Goal: Information Seeking & Learning: Learn about a topic

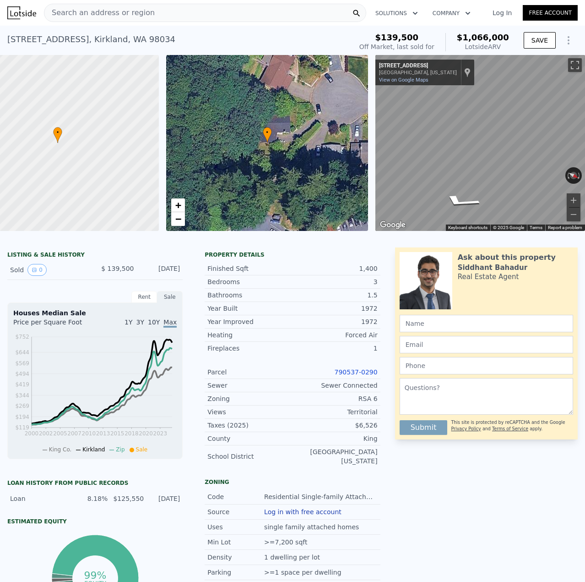
click at [137, 16] on span "Search an address or region" at bounding box center [99, 12] width 110 height 11
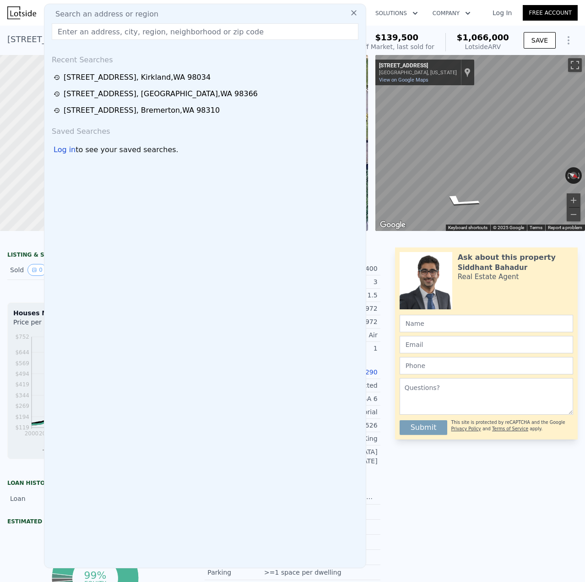
click at [136, 36] on input "text" at bounding box center [205, 31] width 307 height 16
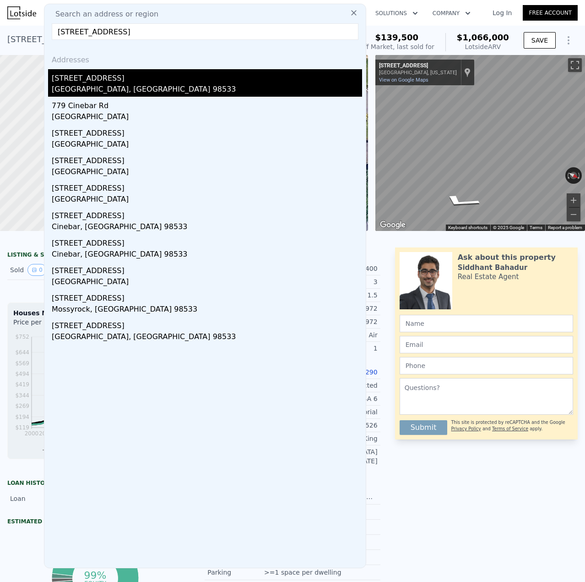
type input "[STREET_ADDRESS]"
click at [112, 78] on div "[STREET_ADDRESS]" at bounding box center [207, 76] width 311 height 15
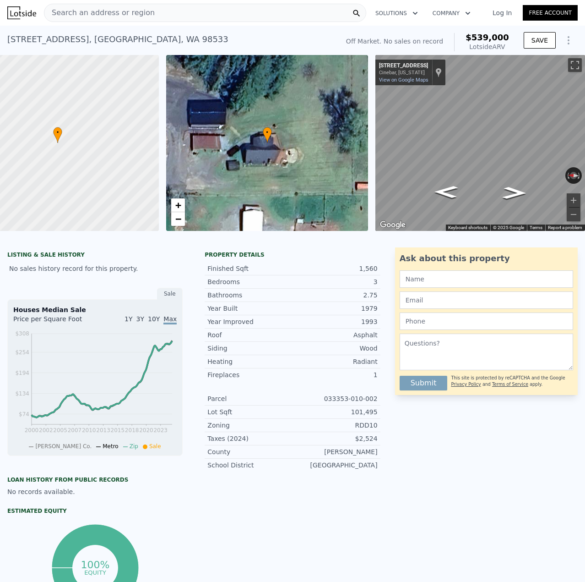
click at [80, 14] on span "Search an address or region" at bounding box center [99, 12] width 110 height 11
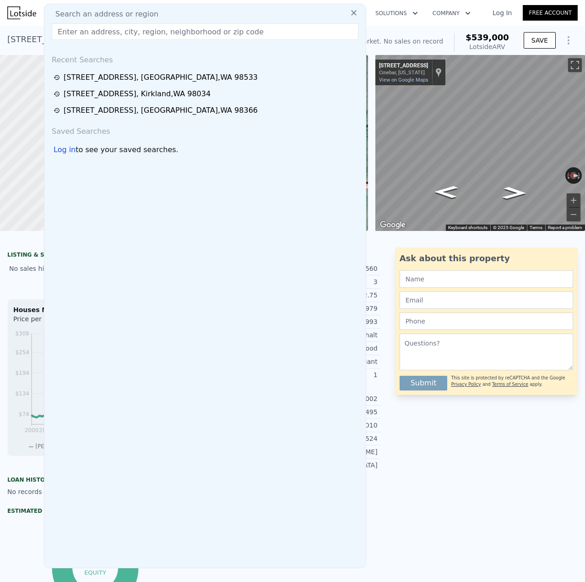
drag, startPoint x: 80, startPoint y: 14, endPoint x: 71, endPoint y: 33, distance: 21.7
click at [71, 33] on input "text" at bounding box center [205, 31] width 307 height 16
paste input "[STREET_ADDRESS]"
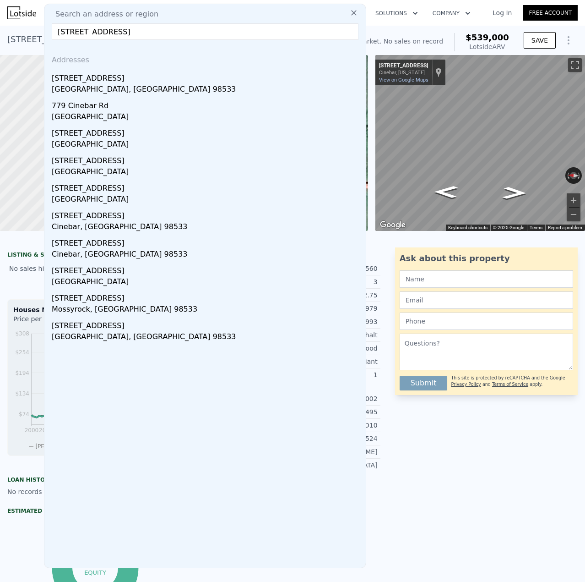
drag, startPoint x: 70, startPoint y: 30, endPoint x: 62, endPoint y: 32, distance: 7.6
click at [62, 32] on input "[STREET_ADDRESS]" at bounding box center [205, 31] width 307 height 16
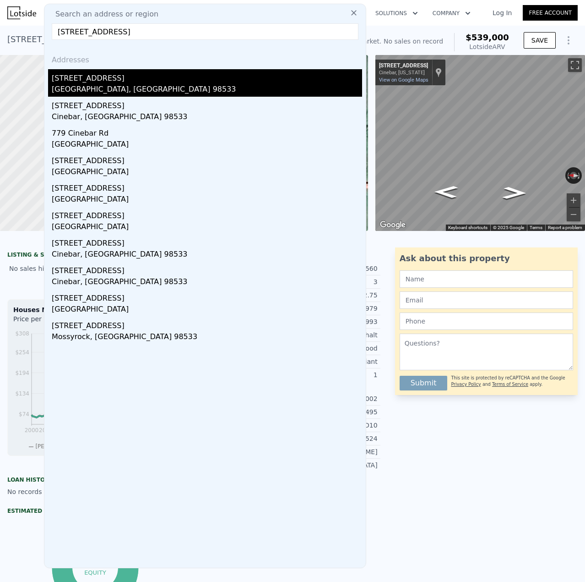
type input "[STREET_ADDRESS]"
click at [104, 76] on div "[STREET_ADDRESS]" at bounding box center [207, 76] width 311 height 15
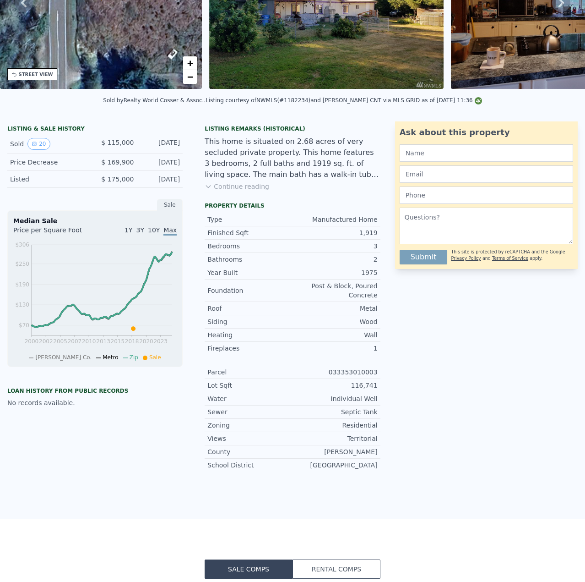
scroll to position [3, 0]
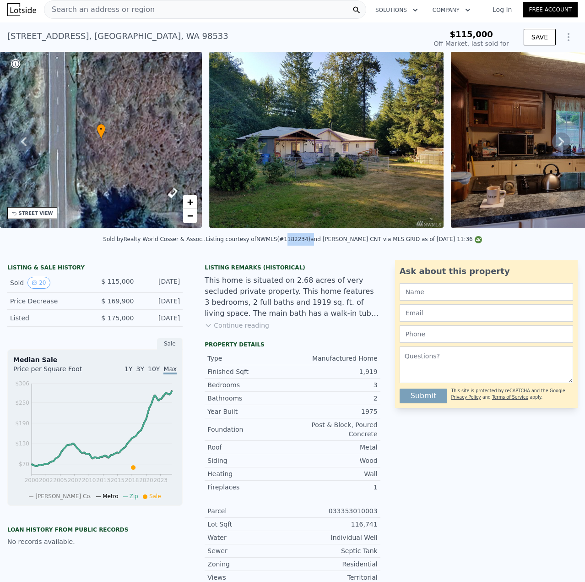
drag, startPoint x: 285, startPoint y: 242, endPoint x: 305, endPoint y: 245, distance: 20.7
click at [305, 242] on div "Listing courtesy of NWMLS (#1182234) and [PERSON_NAME] CNT via MLS GRID as of […" at bounding box center [344, 239] width 277 height 6
click at [306, 253] on div "Sold by Realty World Cosser & Assoc. . Listing courtesy of NWMLS (#1182234) and…" at bounding box center [292, 242] width 585 height 22
click at [301, 251] on div "Sold by Realty World Cosser & Assoc. . Listing courtesy of NWMLS (#1182234) and…" at bounding box center [292, 242] width 585 height 22
drag, startPoint x: 303, startPoint y: 244, endPoint x: 285, endPoint y: 245, distance: 17.5
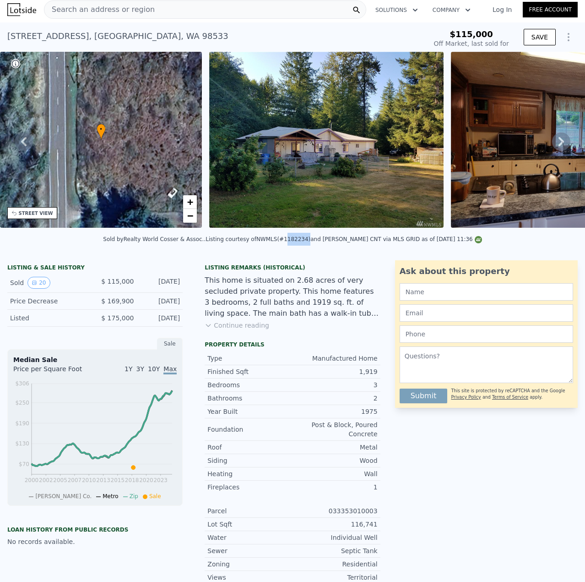
click at [285, 242] on div "Listing courtesy of NWMLS (#1182234) and [PERSON_NAME] CNT via MLS GRID as of […" at bounding box center [344, 239] width 277 height 6
copy div "1182234"
type input "$ 233,000"
type input "$ 89,912"
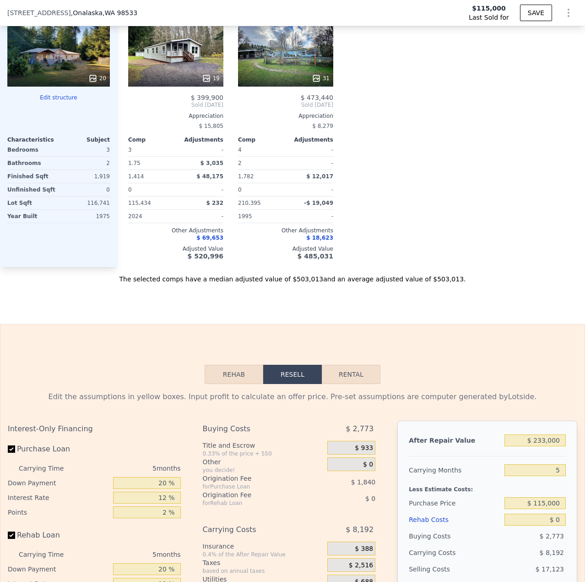
scroll to position [1099, 0]
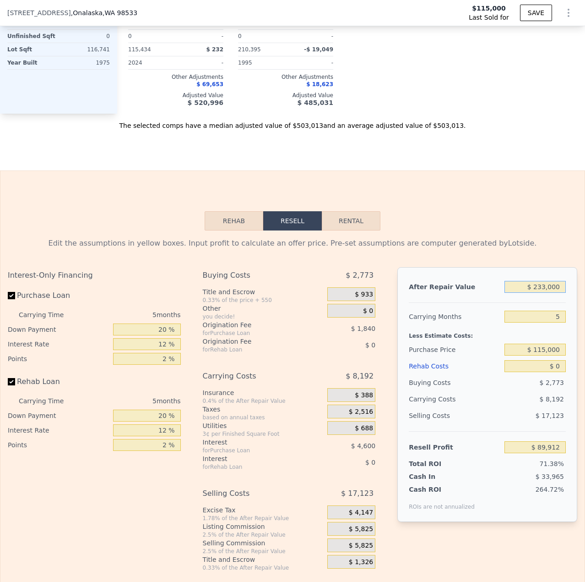
drag, startPoint x: 554, startPoint y: 283, endPoint x: 533, endPoint y: 287, distance: 21.8
click at [533, 287] on input "$ 233,000" at bounding box center [535, 287] width 61 height 12
click at [517, 222] on div "Rehab Resell Rental Edit the assumptions in yellow boxes. Input profit to calcu…" at bounding box center [292, 391] width 585 height 442
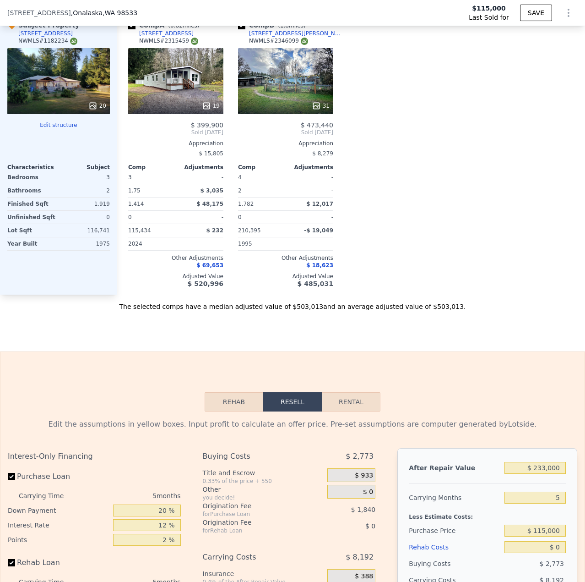
scroll to position [913, 0]
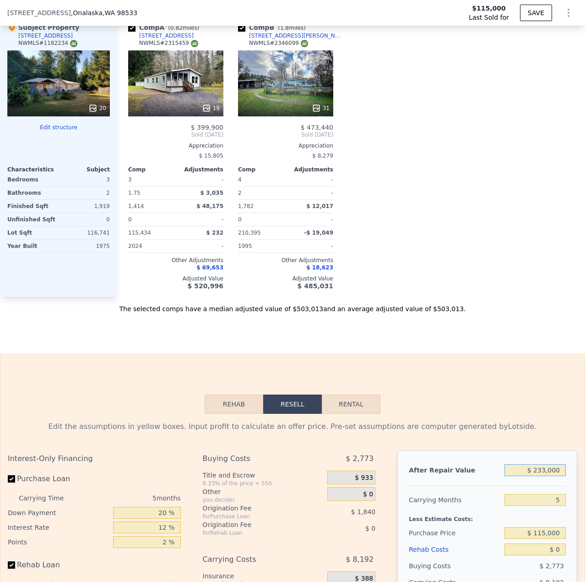
click at [540, 468] on input "$ 233,000" at bounding box center [535, 470] width 61 height 12
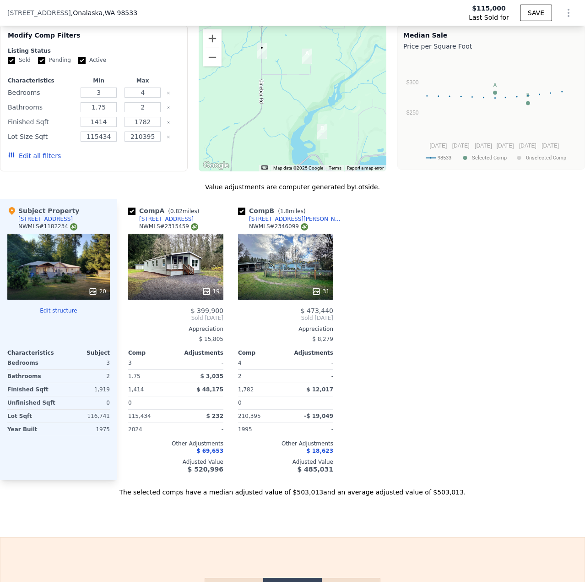
scroll to position [959, 0]
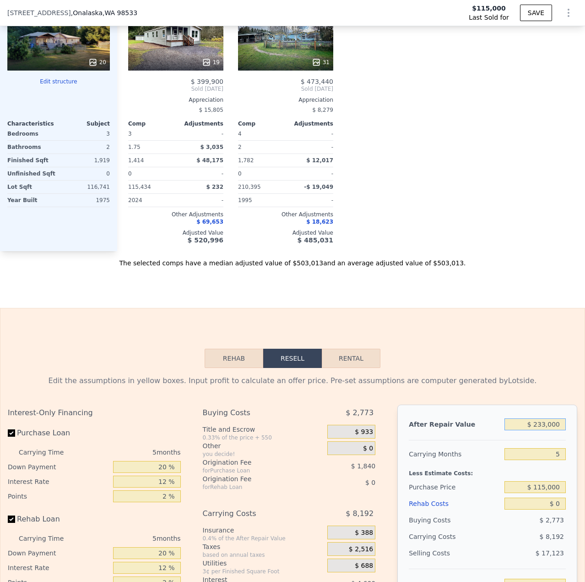
click at [552, 421] on input "$ 233,000" at bounding box center [535, 424] width 61 height 12
drag, startPoint x: 553, startPoint y: 422, endPoint x: 555, endPoint y: 364, distance: 58.2
click at [518, 420] on input "$ 233,000" at bounding box center [535, 424] width 61 height 12
type input "$ 3"
type input "-$ 126,124"
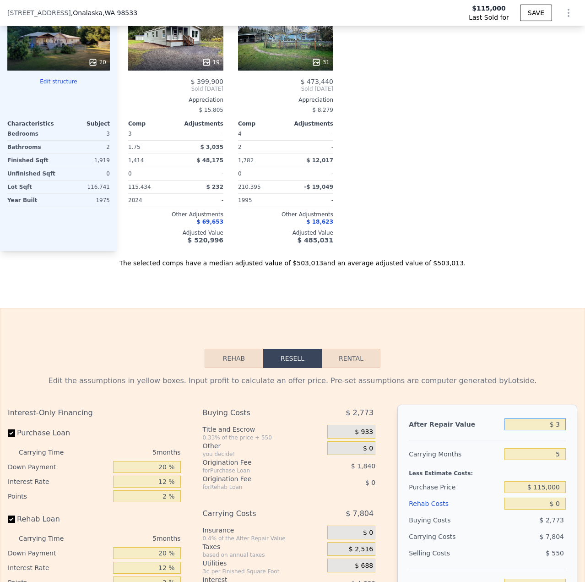
type input "$ 35"
type input "-$ 126,095"
type input "$ 350"
type input "-$ 125,803"
type input "$ 3,500"
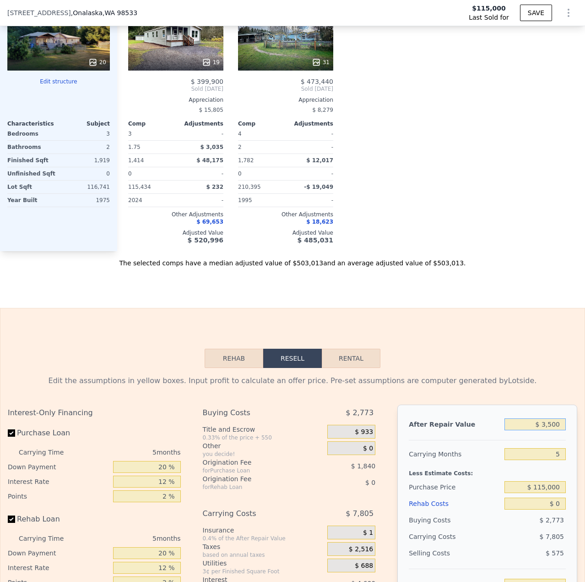
type input "-$ 122,883"
type input "$ 35,000"
type input "-$ 93,675"
type input "$ 350,000"
type input "$ 198,394"
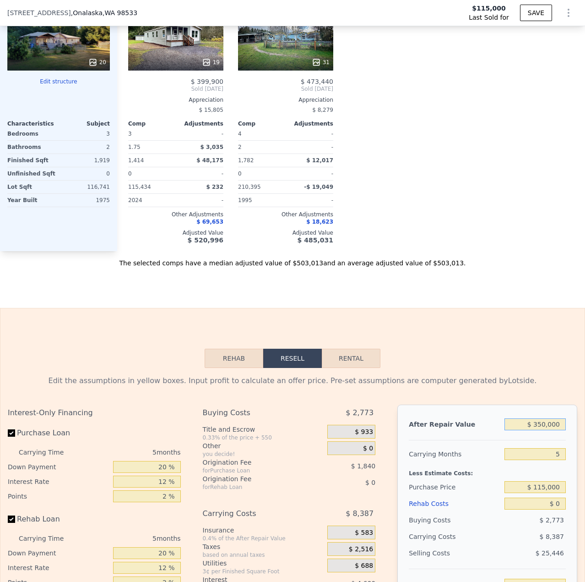
type input "$ 350,000"
drag, startPoint x: 556, startPoint y: 455, endPoint x: 523, endPoint y: 453, distance: 32.6
click at [524, 453] on input "5" at bounding box center [535, 454] width 61 height 12
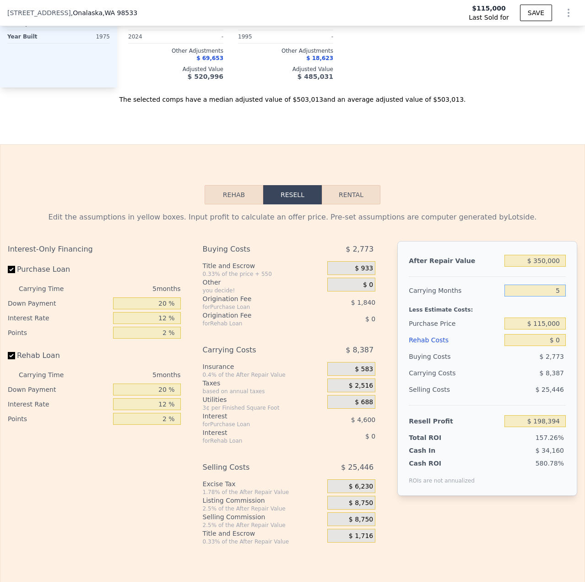
scroll to position [1142, 0]
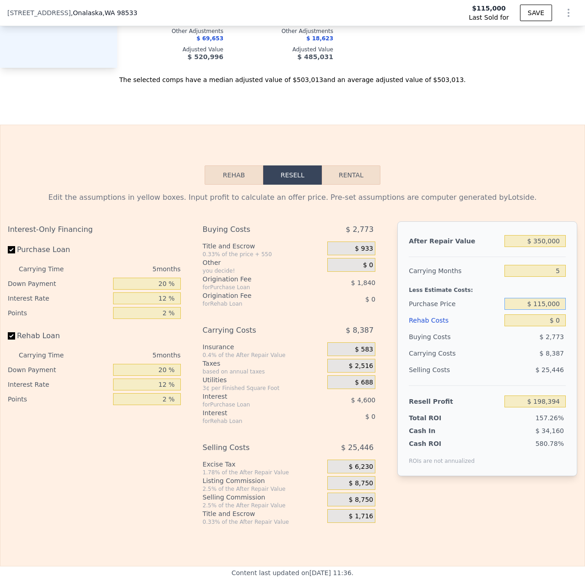
click at [536, 301] on input "$ 115,000" at bounding box center [535, 304] width 61 height 12
type input "$ 155,000"
type input "$ 156,021"
drag, startPoint x: 554, startPoint y: 266, endPoint x: 531, endPoint y: 262, distance: 23.6
click at [524, 267] on input "5" at bounding box center [535, 271] width 61 height 12
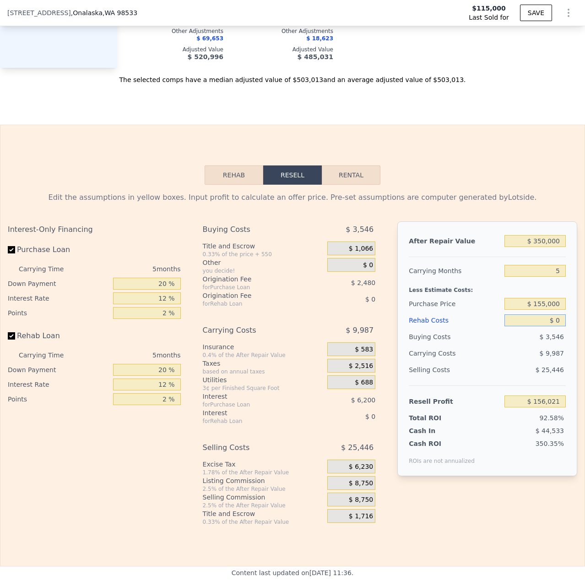
click at [549, 321] on input "$ 0" at bounding box center [535, 320] width 61 height 12
click at [554, 319] on input "$ 0" at bounding box center [535, 320] width 61 height 12
type input "$ 60"
type input "$ 155,960"
type input "$ 600"
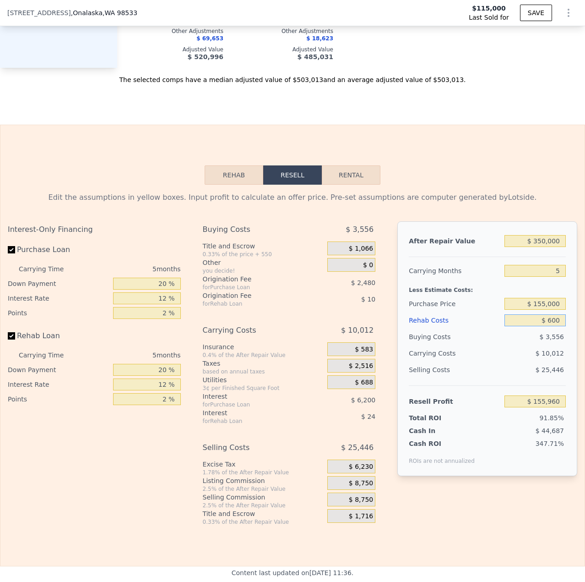
type input "$ 155,386"
type input "$ 6,000"
type input "$ 149,685"
type input "$ 60,000"
type input "$ 92,661"
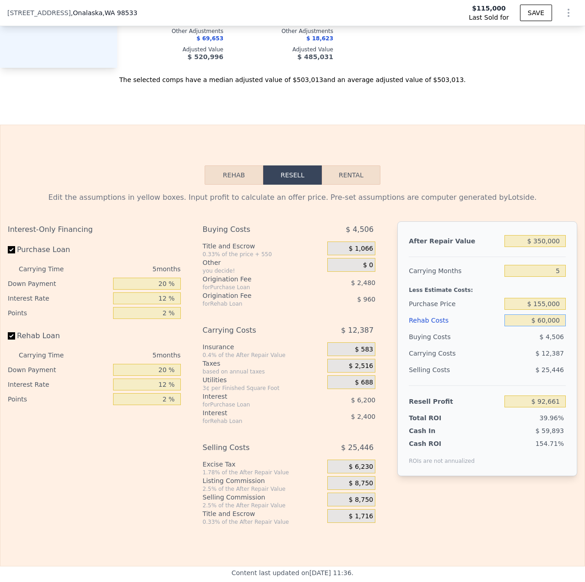
type input "$ 60,000"
click at [509, 364] on div "$ 25,446" at bounding box center [535, 369] width 61 height 16
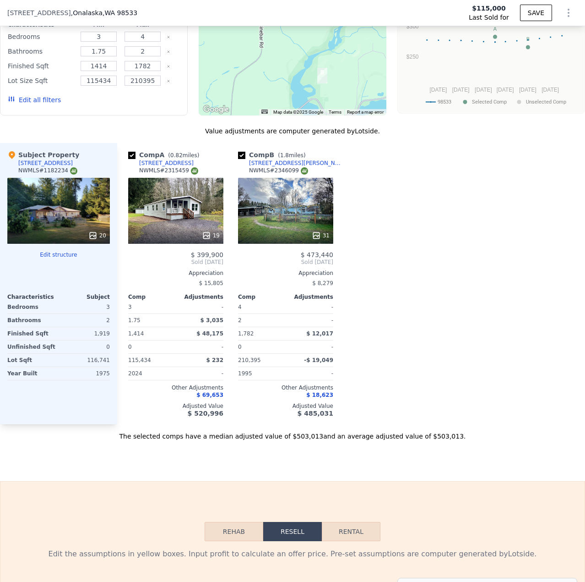
scroll to position [775, 0]
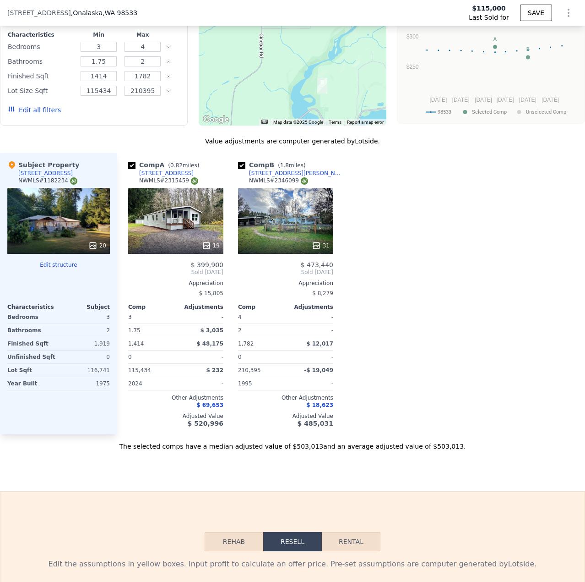
click at [101, 242] on div "20" at bounding box center [97, 245] width 18 height 9
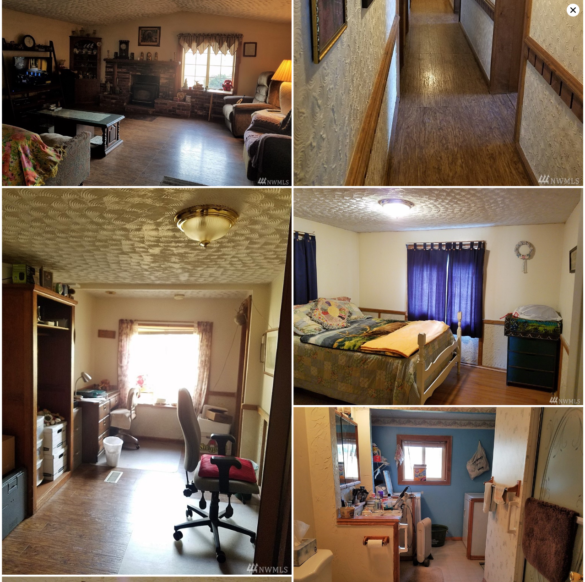
scroll to position [600, 0]
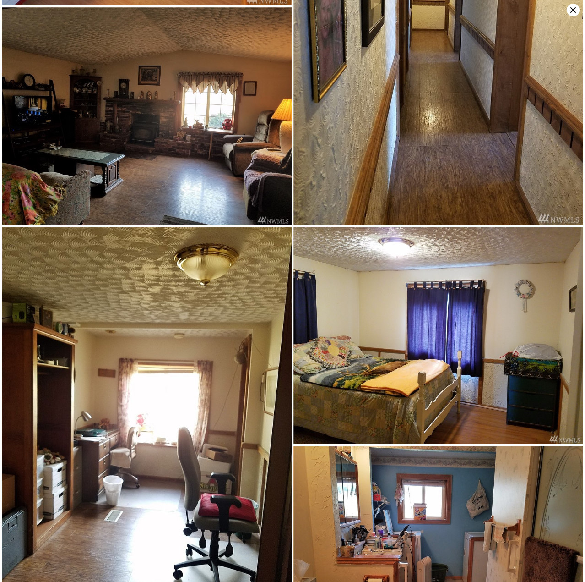
click at [572, 13] on icon at bounding box center [573, 10] width 13 height 13
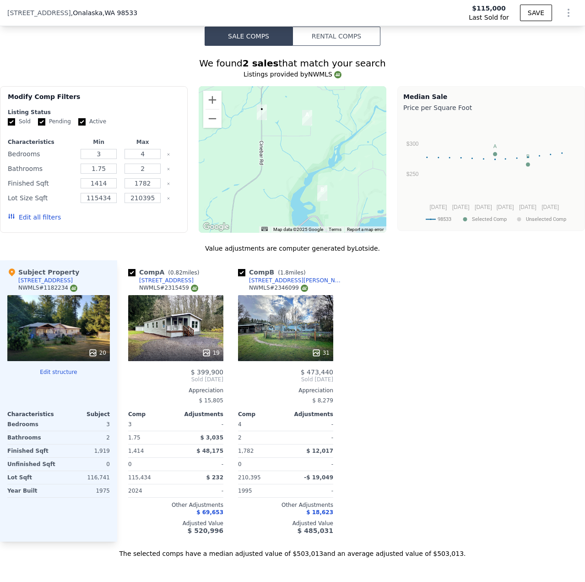
scroll to position [684, 0]
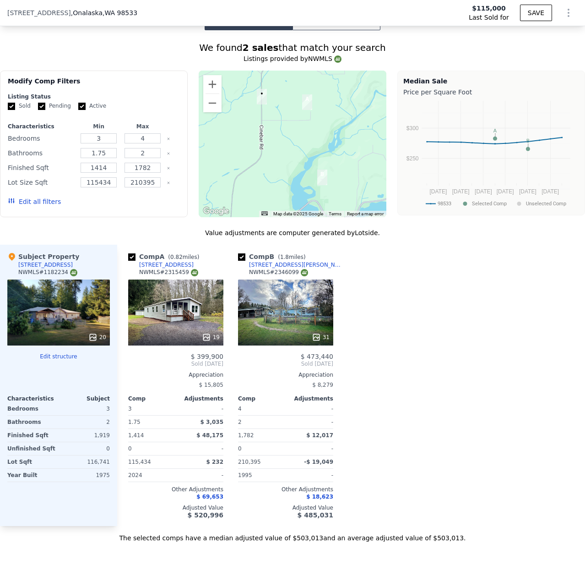
click at [208, 329] on div at bounding box center [175, 337] width 95 height 16
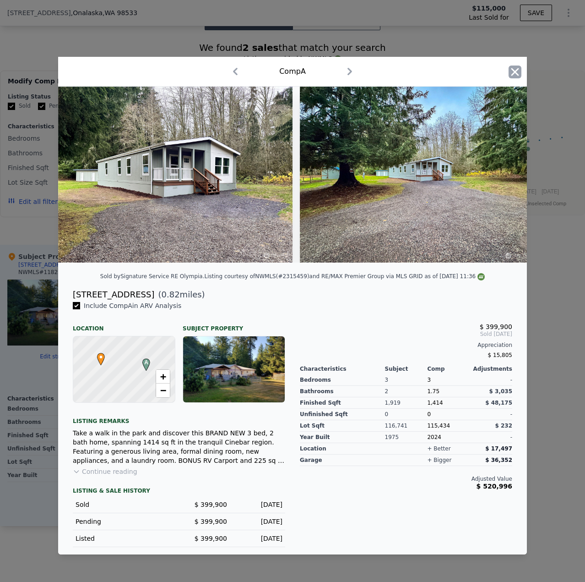
click at [516, 71] on icon "button" at bounding box center [515, 71] width 13 height 13
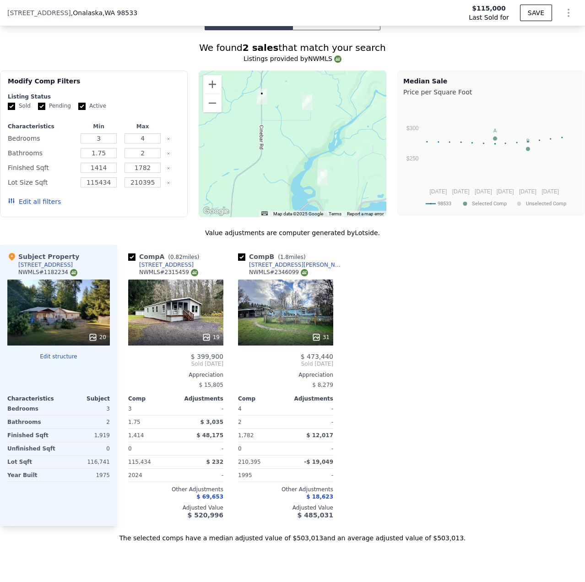
click at [202, 306] on div "19" at bounding box center [175, 312] width 95 height 66
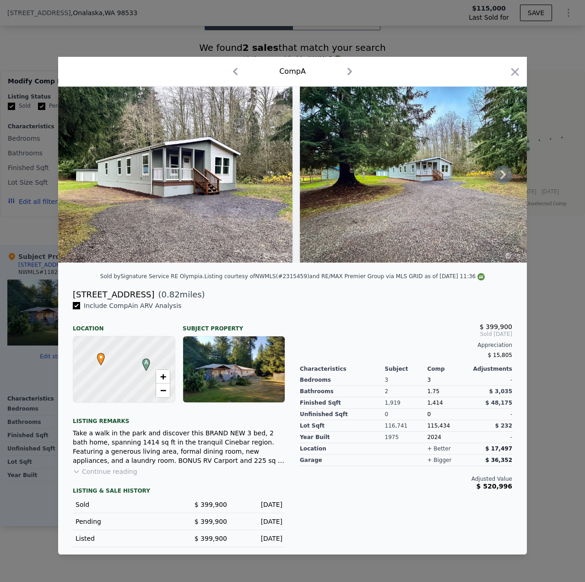
click at [502, 170] on icon at bounding box center [503, 174] width 18 height 18
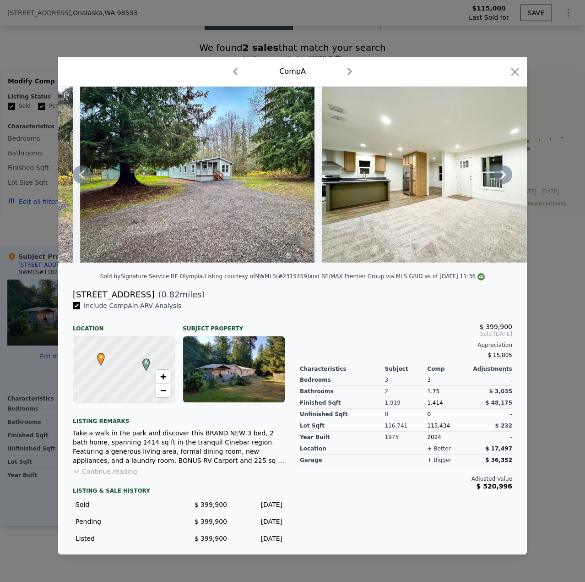
click at [503, 173] on icon at bounding box center [503, 174] width 5 height 9
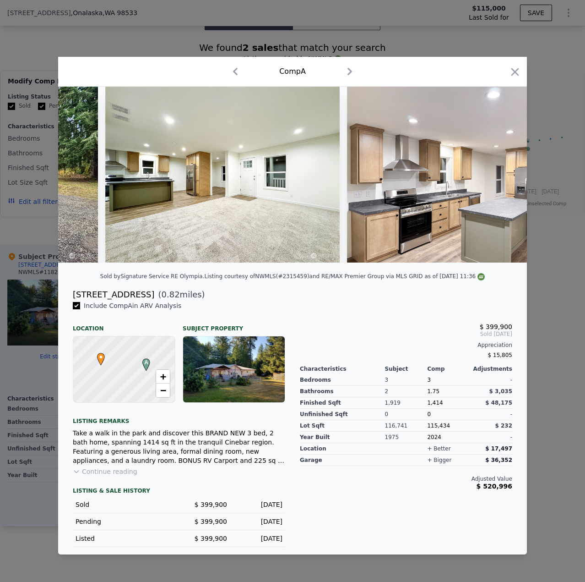
scroll to position [0, 440]
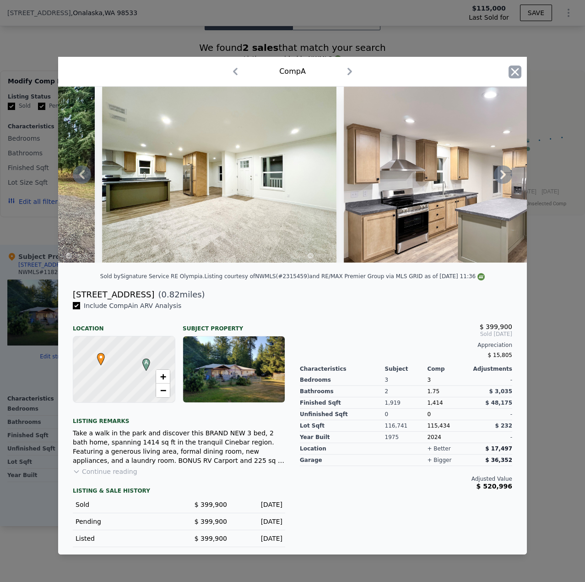
click at [512, 69] on icon "button" at bounding box center [515, 71] width 13 height 13
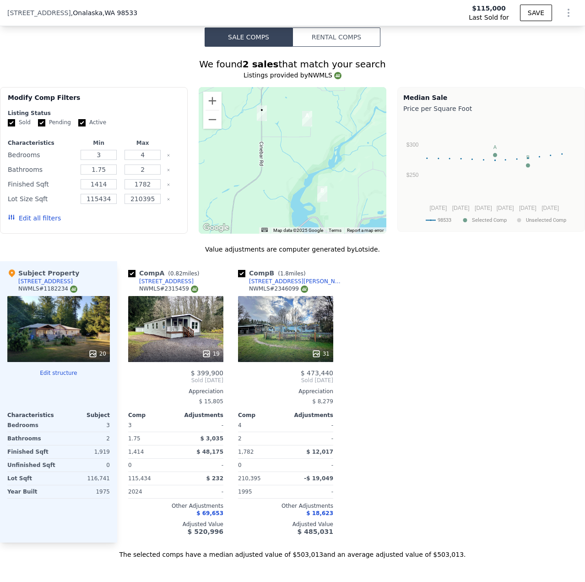
scroll to position [638, 0]
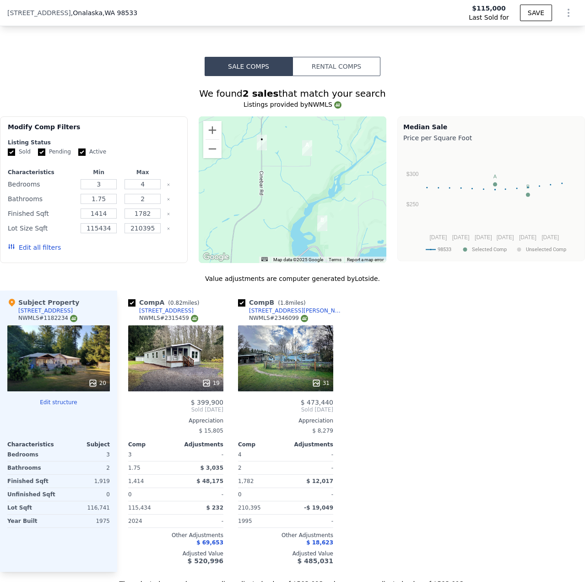
click at [41, 16] on span "[STREET_ADDRESS]" at bounding box center [39, 12] width 64 height 9
type input "$ 233,000"
type input "$ 0"
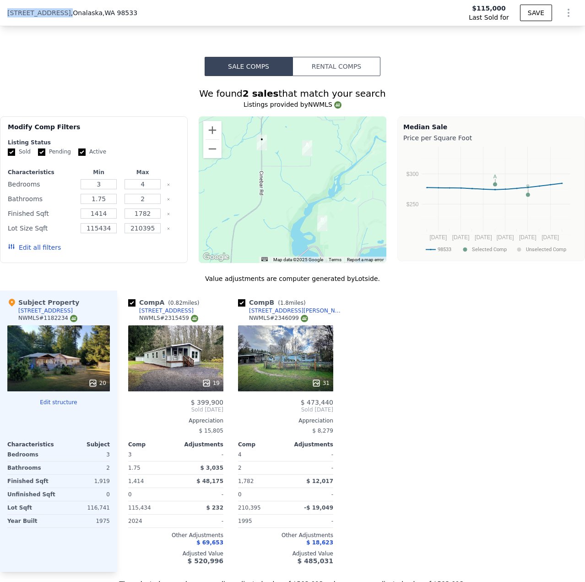
type input "$ 89,912"
click at [78, 15] on span ", [GEOGRAPHIC_DATA] , [GEOGRAPHIC_DATA] 98533" at bounding box center [104, 12] width 66 height 9
click at [78, 14] on span ", [GEOGRAPHIC_DATA] , [GEOGRAPHIC_DATA] 98533" at bounding box center [104, 12] width 66 height 9
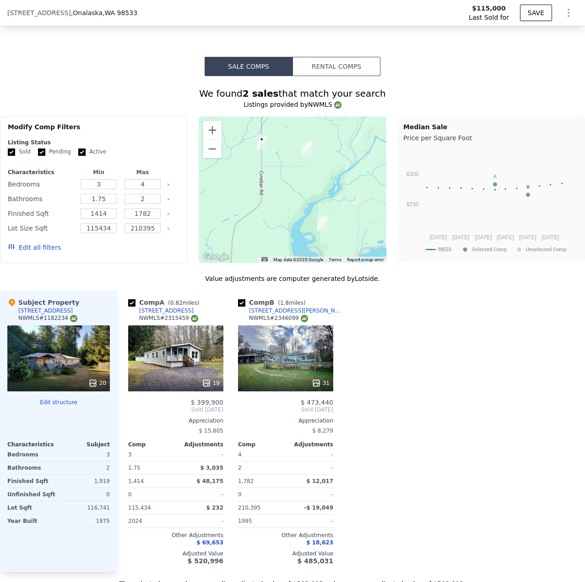
drag, startPoint x: 76, startPoint y: 14, endPoint x: 45, endPoint y: 11, distance: 31.3
click at [45, 11] on span "[STREET_ADDRESS]" at bounding box center [39, 12] width 64 height 9
click at [46, 11] on span "[STREET_ADDRESS]" at bounding box center [39, 12] width 64 height 9
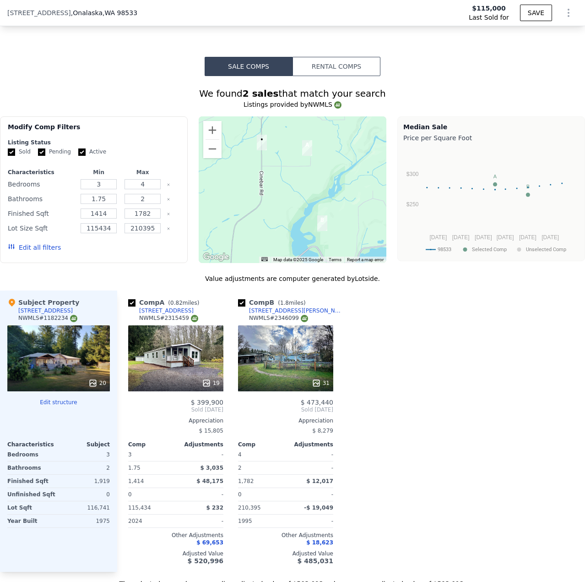
click at [154, 16] on div "[STREET_ADDRESS] Last Sold for $115,000 SAVE" at bounding box center [292, 13] width 585 height 26
drag, startPoint x: 73, startPoint y: 15, endPoint x: 0, endPoint y: 17, distance: 73.8
click at [0, 17] on html "Search an address or region Solutions Company Open main menu Log In Free Accoun…" at bounding box center [292, 291] width 585 height 582
copy div "Search an address or region Solutions Company Open main menu Log In Free Accoun…"
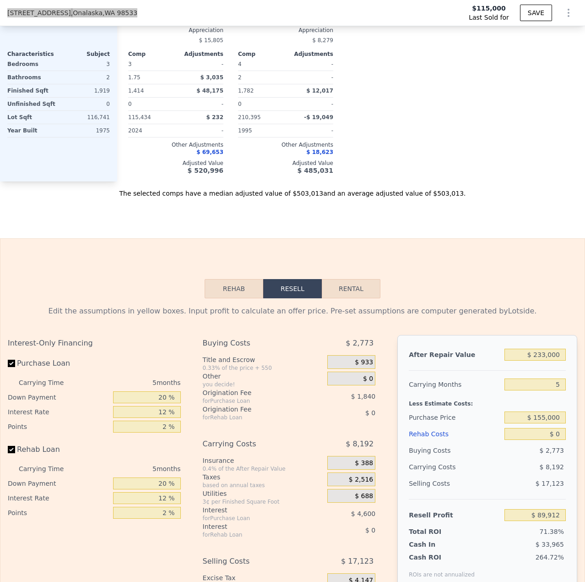
scroll to position [1050, 0]
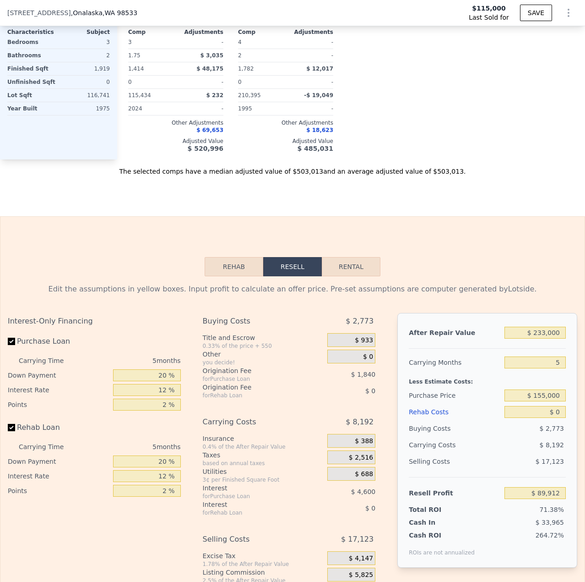
click at [488, 382] on div "Less Estimate Costs:" at bounding box center [487, 379] width 157 height 16
drag, startPoint x: 543, startPoint y: 329, endPoint x: 536, endPoint y: 333, distance: 8.4
click at [536, 333] on input "$ 233,000" at bounding box center [535, 333] width 61 height 12
click at [534, 336] on div "$ 233,000" at bounding box center [535, 332] width 61 height 16
drag, startPoint x: 541, startPoint y: 329, endPoint x: 529, endPoint y: 333, distance: 13.0
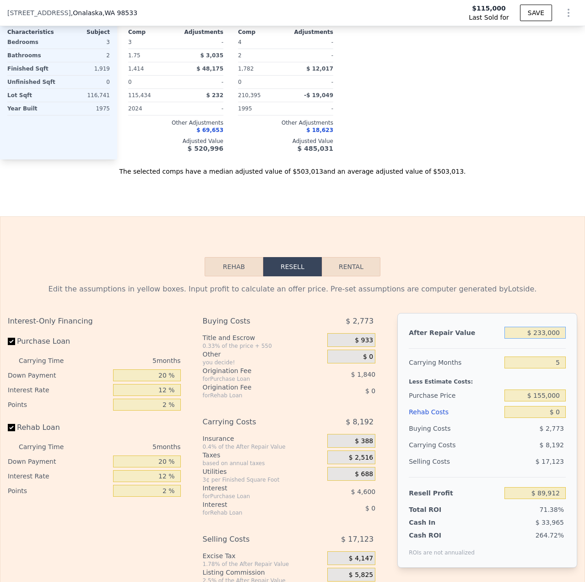
click at [529, 333] on input "$ 233,000" at bounding box center [535, 333] width 61 height 12
type input "$ 0023,000"
type input "-$ 104,801"
type input "$ 002,000"
type input "-$ 124,273"
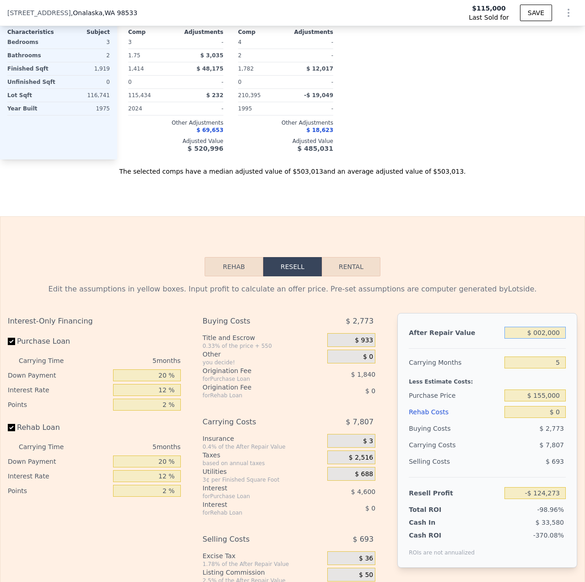
type input "$ 00000"
type input "-$ 126,127"
type input "$ 3,000"
type input "-$ 123,345"
type input "$ 30,000"
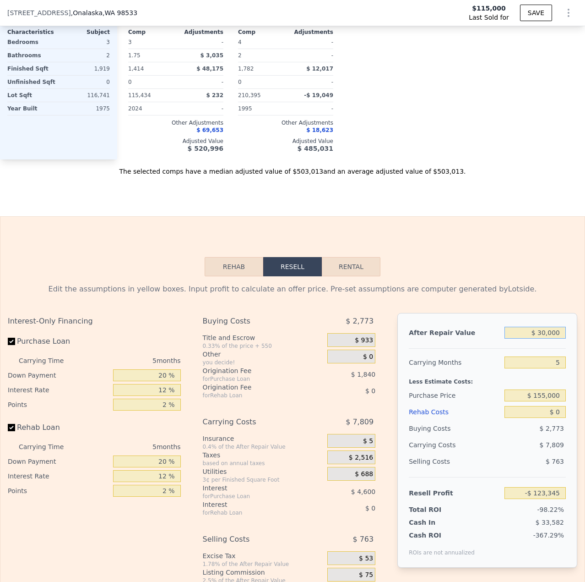
type input "-$ 98,311"
type input "$ 300,000"
type input "$ 152,034"
type input "$ 300,000"
click at [557, 412] on input "$ 0" at bounding box center [535, 412] width 61 height 12
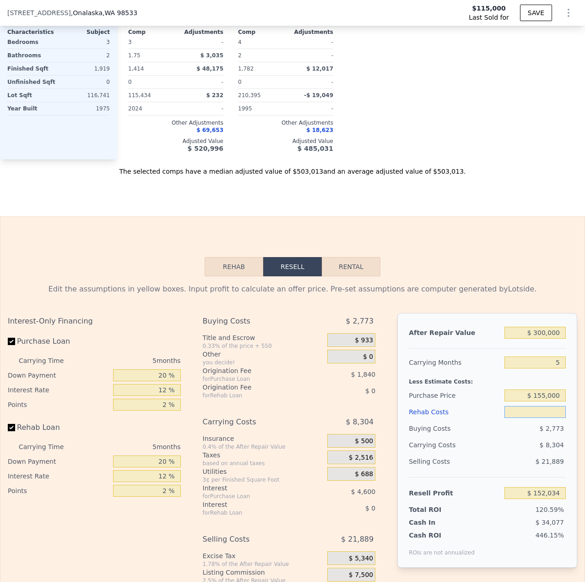
type input "$ 5"
type input "$ 152,029"
type input "$ 50"
type input "$ 151,983"
type input "$ 500"
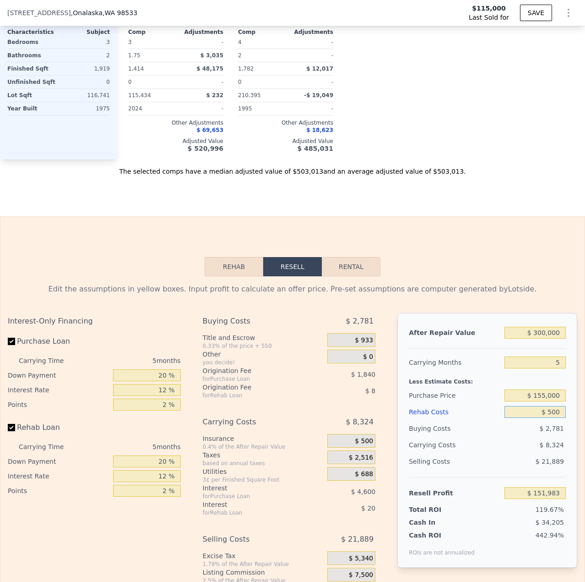
type input "$ 151,506"
type input "$ 5,000"
type input "$ 146,754"
type input "$ 50,000"
type input "$ 99,234"
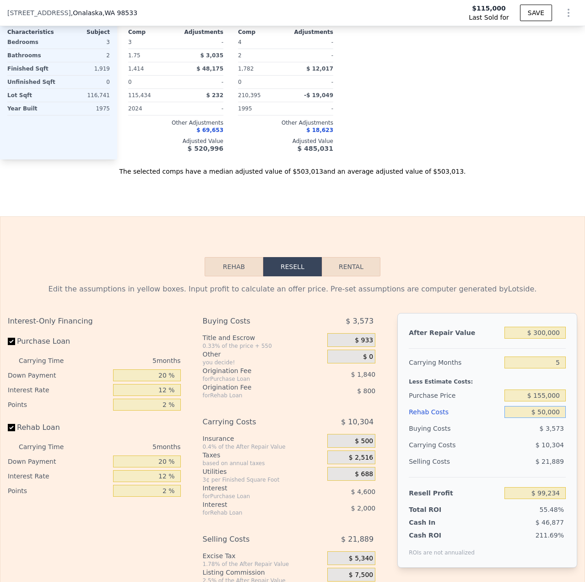
type input "$ 5,000"
type input "$ 146,754"
type input "$ 500"
type input "$ 151,506"
type input "$ 50"
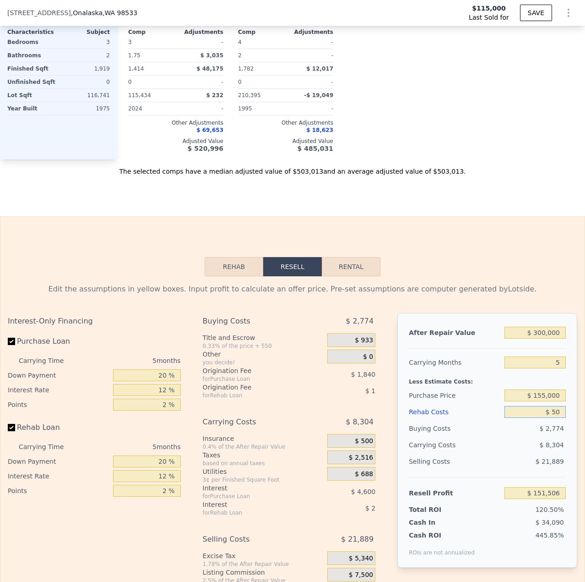
type input "$ 151,983"
type input "$ 5"
type input "$ 152,029"
type input "$ 8"
type input "$ 152,026"
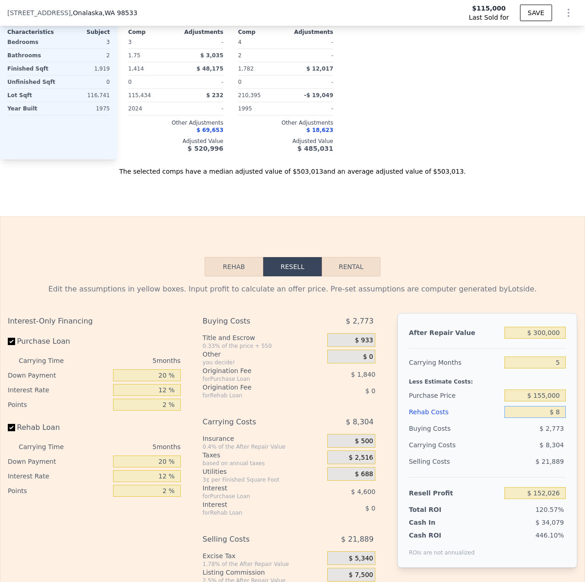
type input "$ 80"
type input "$ 151,948"
type input "$ 800"
type input "$ 151,191"
type input "$ 8,000"
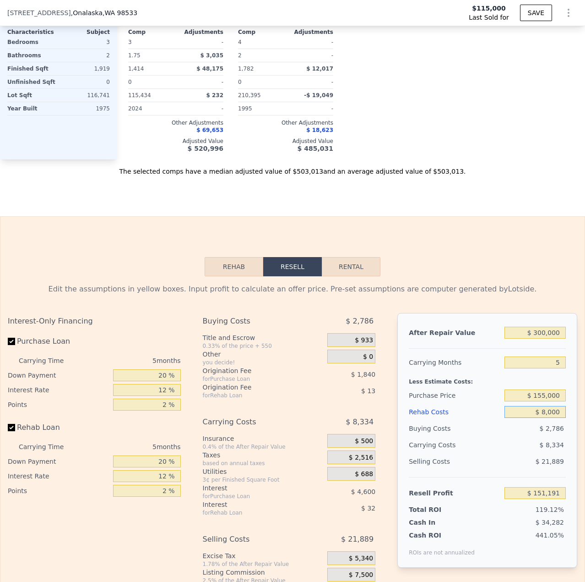
type input "$ 143,586"
type input "$ 80,000"
type input "$ 67,554"
type input "$ 80,000"
click at [545, 256] on div "Rehab Resell Rental Edit the assumptions in yellow boxes. Input profit to calcu…" at bounding box center [292, 437] width 585 height 442
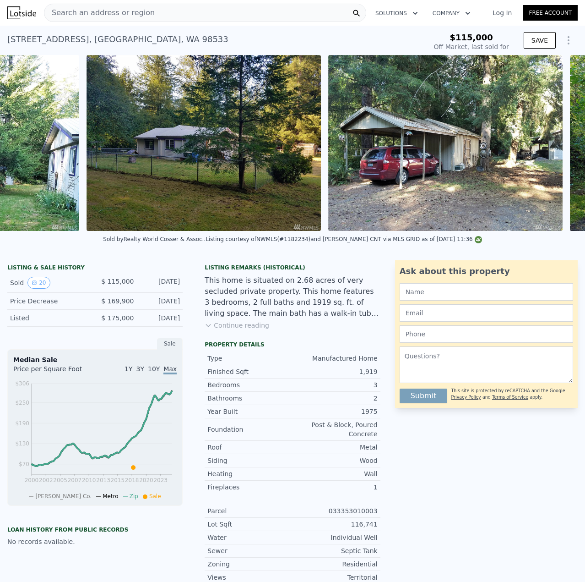
scroll to position [0, 4030]
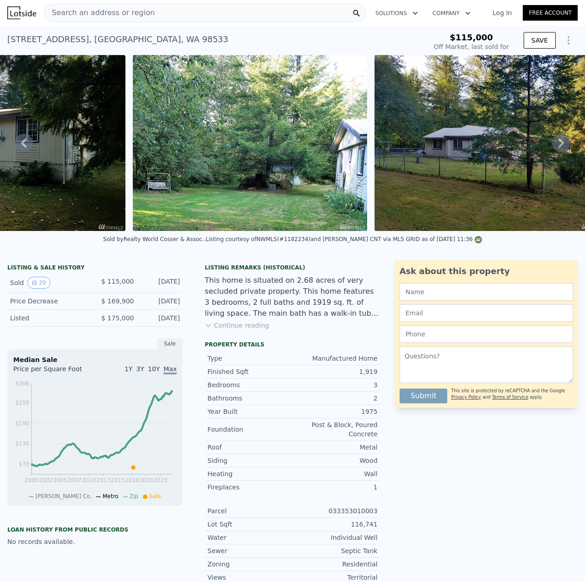
type input "$ 233,000"
type input "$ 0"
type input "$ 89,912"
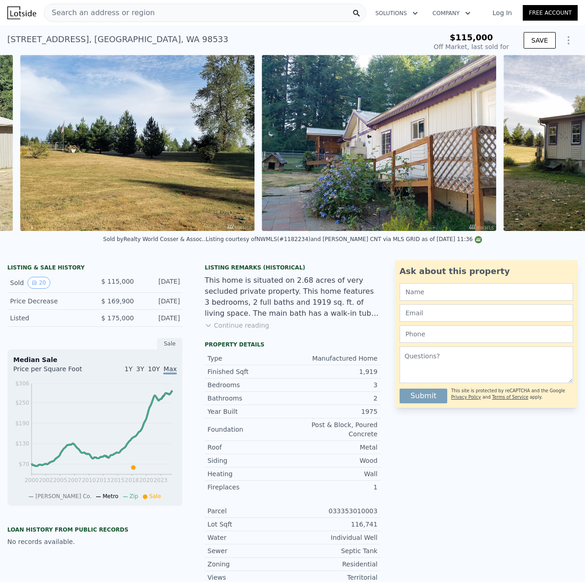
scroll to position [0, 3434]
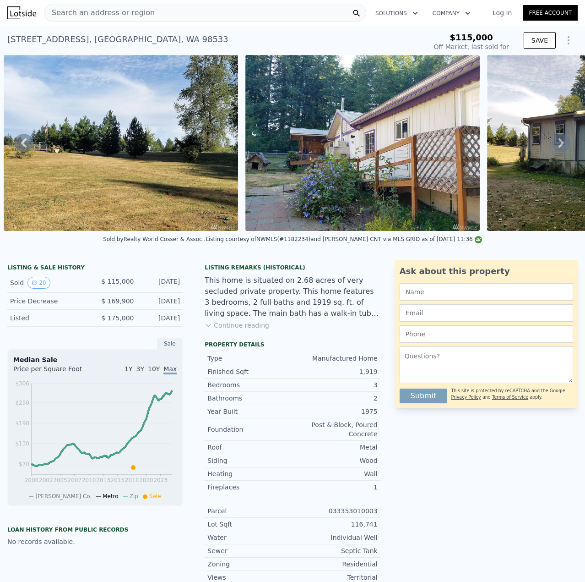
click at [239, 330] on button "Continue reading" at bounding box center [237, 325] width 65 height 9
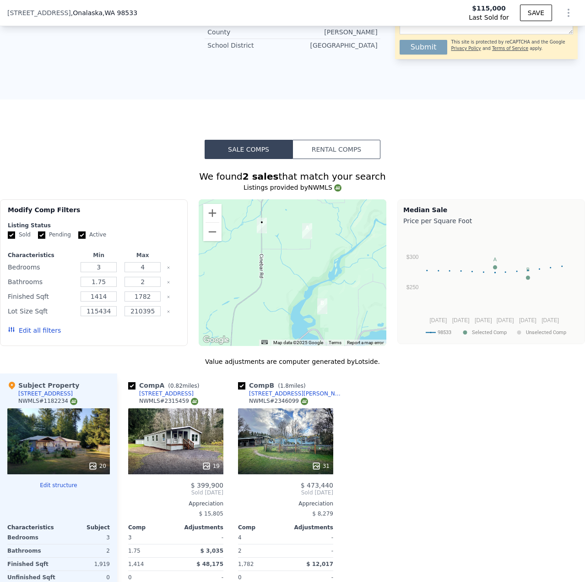
scroll to position [638, 0]
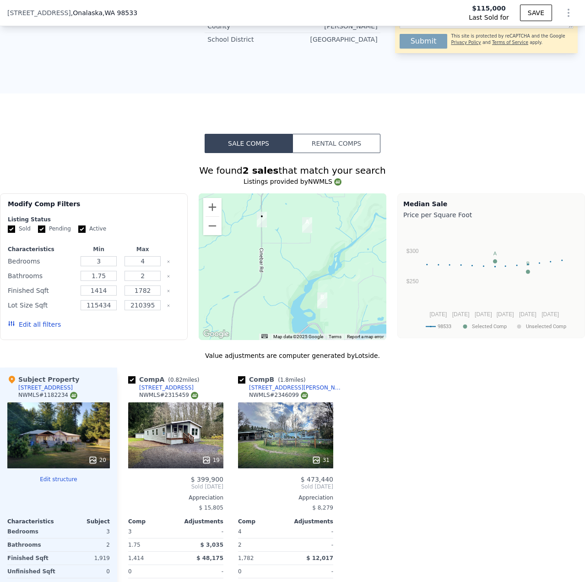
click at [214, 455] on div "19" at bounding box center [211, 459] width 18 height 9
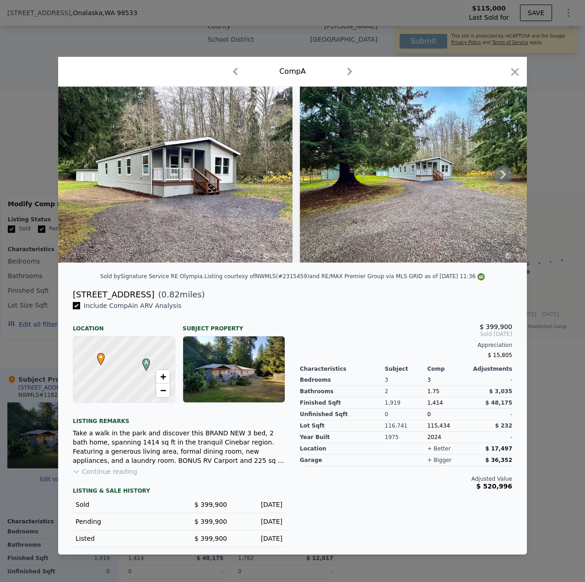
click at [502, 180] on icon at bounding box center [503, 174] width 18 height 18
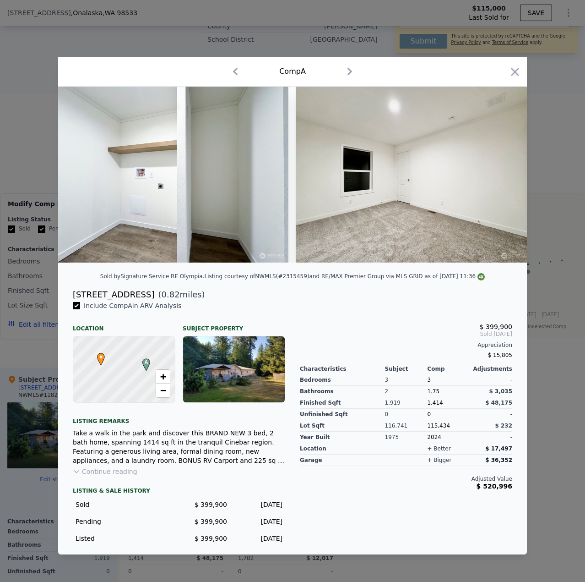
scroll to position [0, 1413]
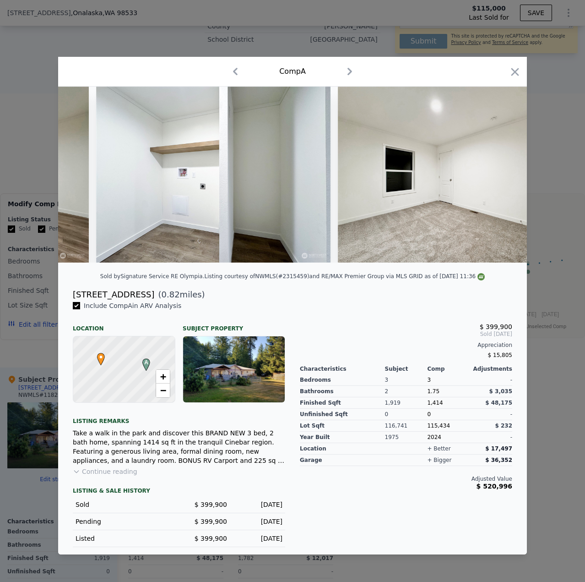
drag, startPoint x: 519, startPoint y: 71, endPoint x: 377, endPoint y: 168, distance: 172.6
click at [519, 71] on icon "button" at bounding box center [515, 71] width 13 height 13
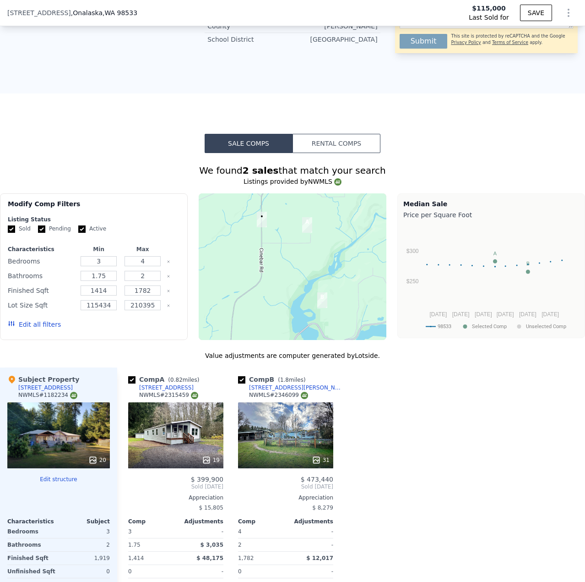
click at [53, 417] on div "20" at bounding box center [58, 435] width 103 height 66
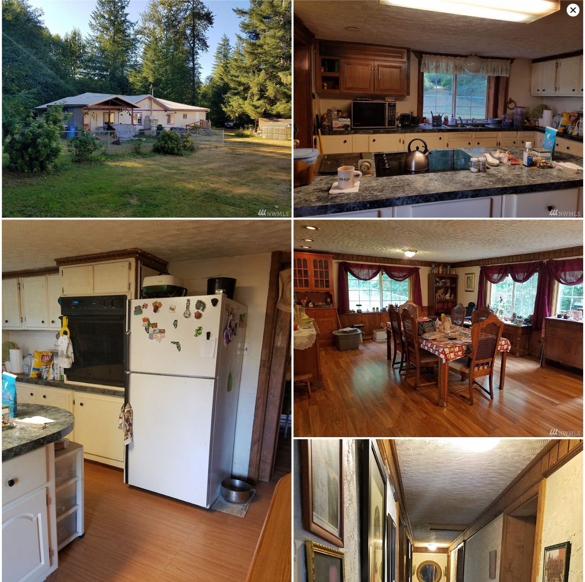
click at [566, 9] on img at bounding box center [439, 109] width 290 height 218
click at [573, 12] on icon at bounding box center [573, 10] width 13 height 13
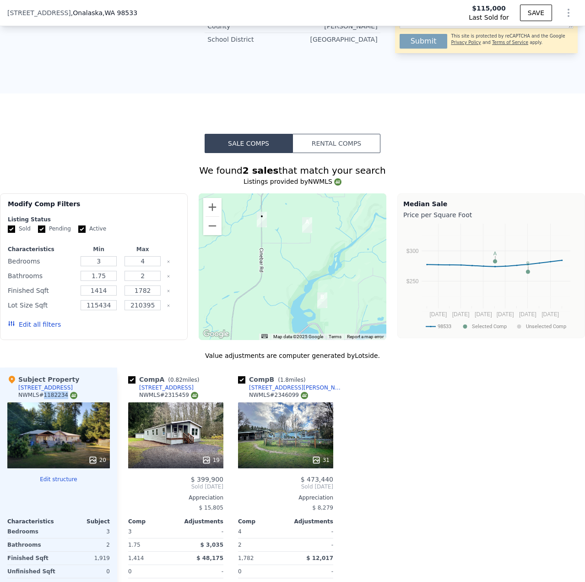
drag, startPoint x: 42, startPoint y: 371, endPoint x: 60, endPoint y: 371, distance: 18.3
click at [60, 391] on div "NWMLS # 1182234" at bounding box center [47, 395] width 59 height 8
copy div "1182234"
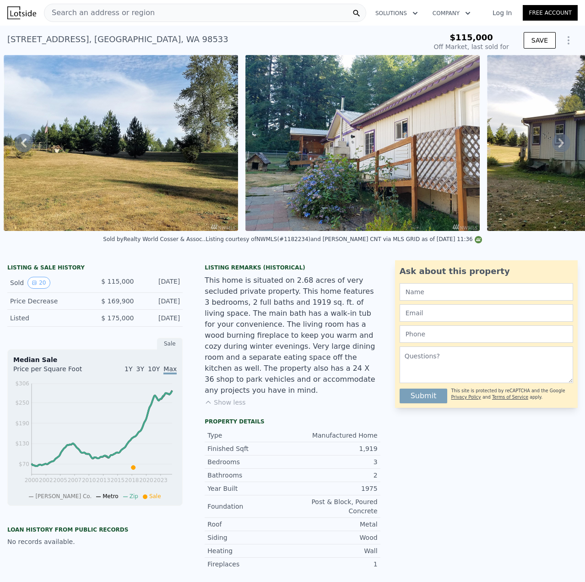
click at [128, 12] on span "Search an address or region" at bounding box center [99, 12] width 110 height 11
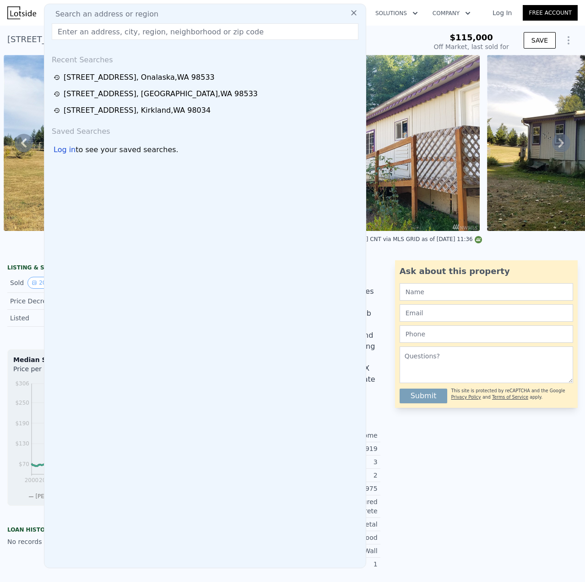
click at [134, 30] on input "text" at bounding box center [205, 31] width 307 height 16
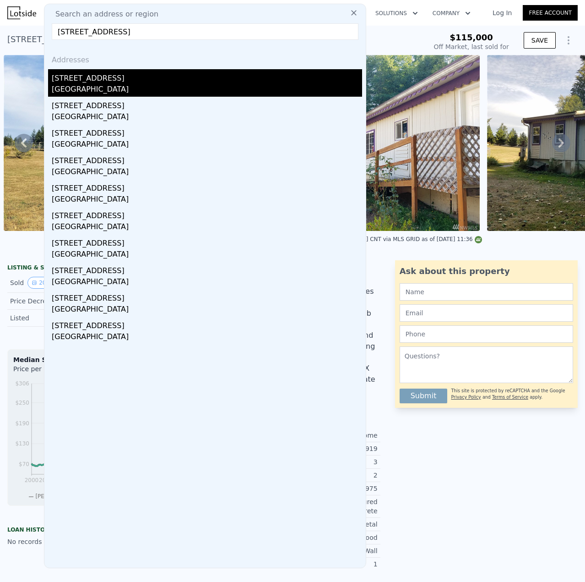
type input "[STREET_ADDRESS]"
click at [126, 88] on div "[GEOGRAPHIC_DATA]" at bounding box center [207, 90] width 311 height 13
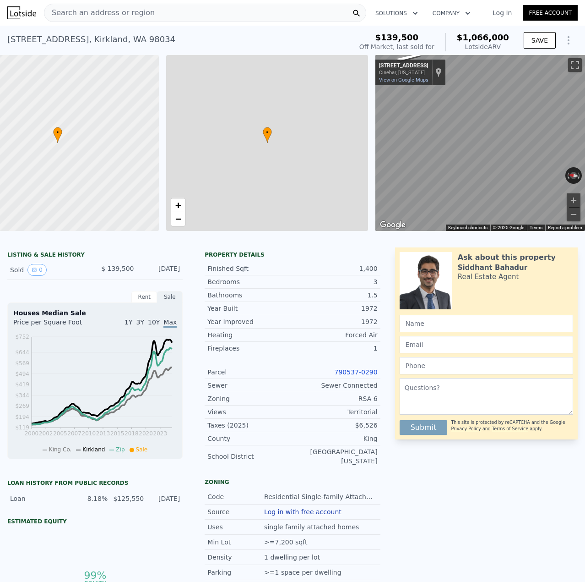
type input "1"
type input "2.75"
type input "1010"
type input "1880"
type input "6500"
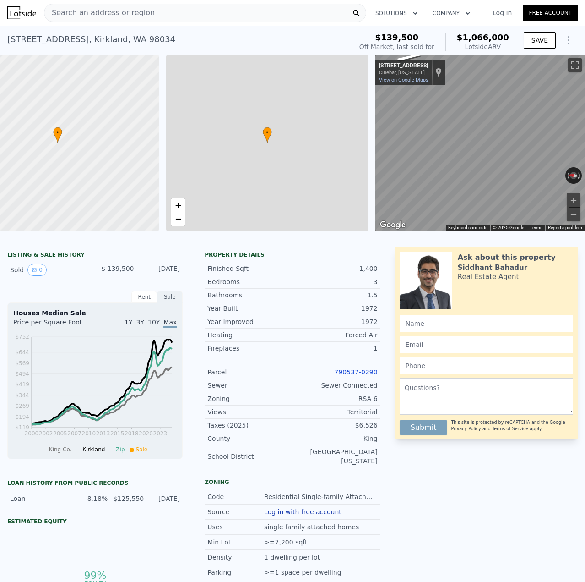
type input "10401"
type input "$ 1,066,000"
type input "6"
type input "$ 834,055"
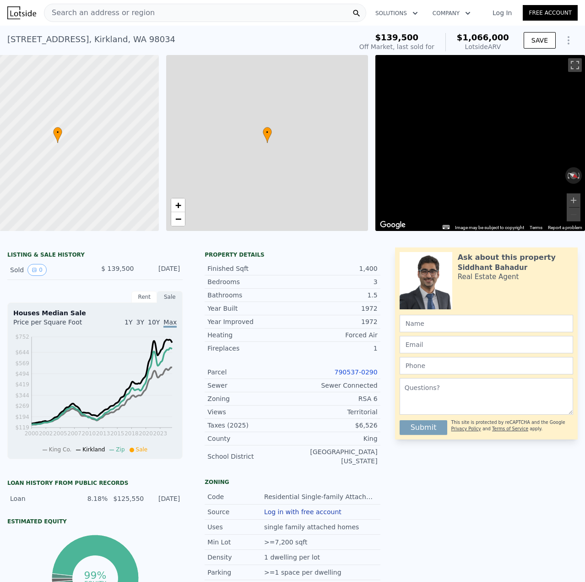
scroll to position [0, 54]
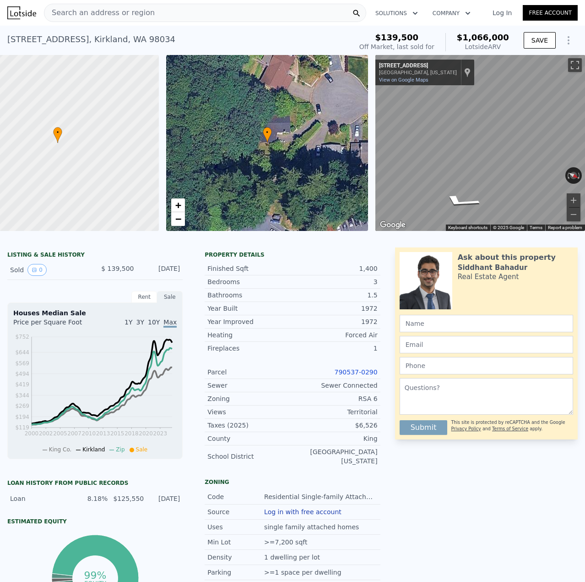
click at [346, 376] on link "790537-0290" at bounding box center [356, 371] width 43 height 7
click at [136, 10] on span "Search an address or region" at bounding box center [99, 12] width 110 height 11
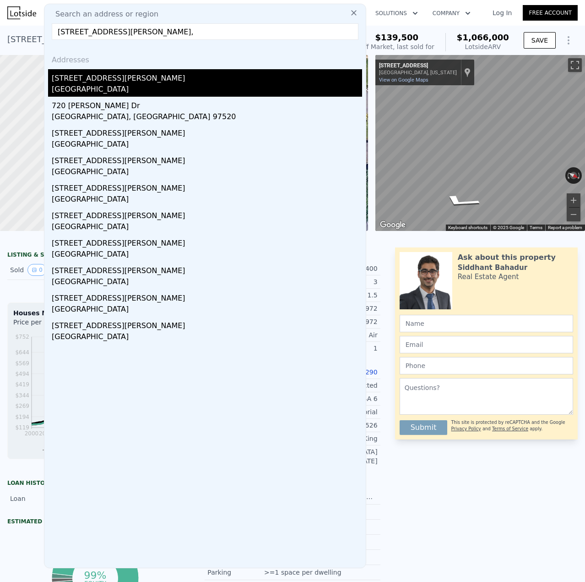
type input "[STREET_ADDRESS][PERSON_NAME],"
click at [83, 84] on div "[GEOGRAPHIC_DATA]" at bounding box center [207, 90] width 311 height 13
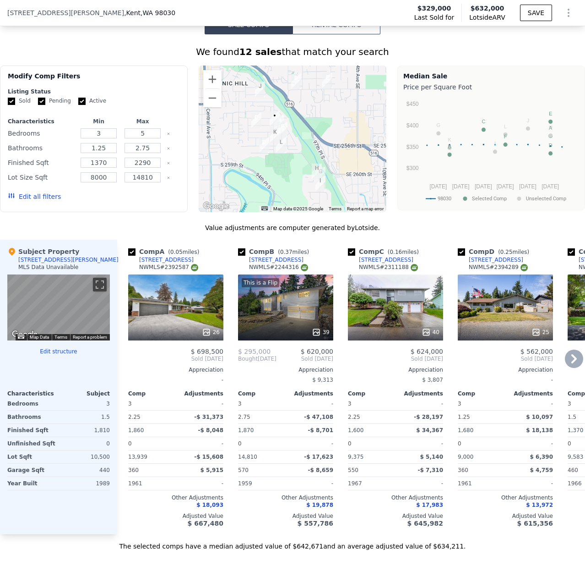
scroll to position [775, 0]
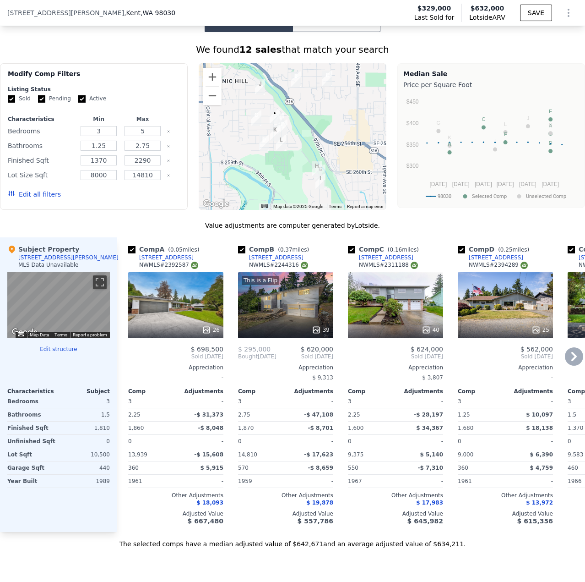
click at [569, 365] on icon at bounding box center [574, 356] width 18 height 18
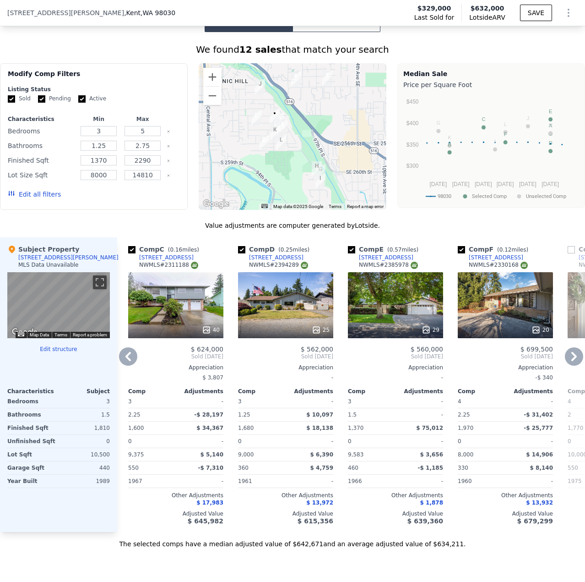
scroll to position [0, 0]
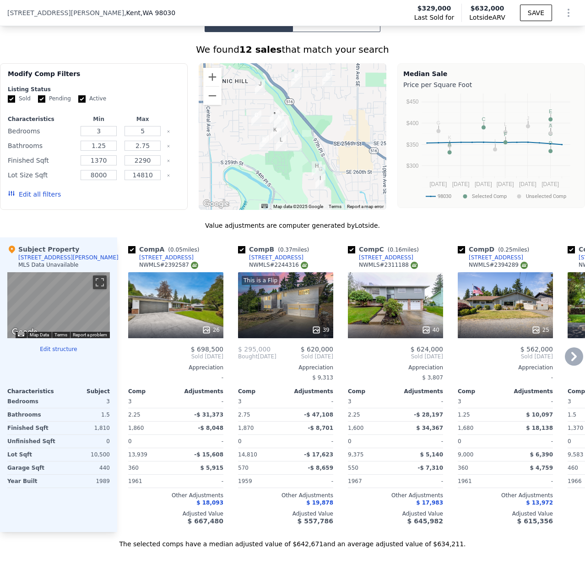
click at [199, 324] on div "26" at bounding box center [175, 305] width 95 height 66
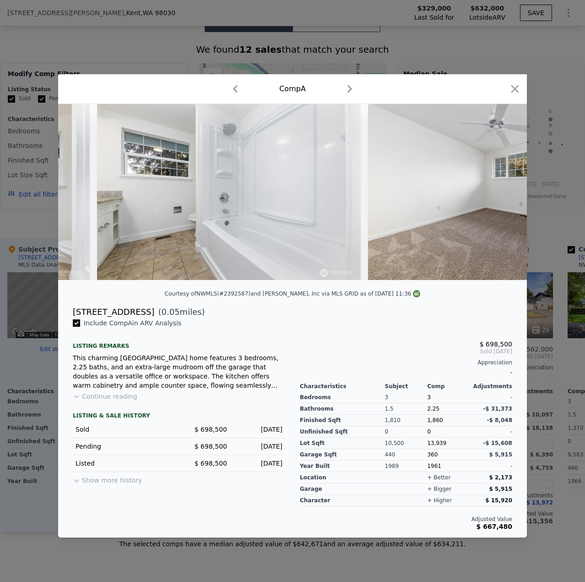
scroll to position [0, 3299]
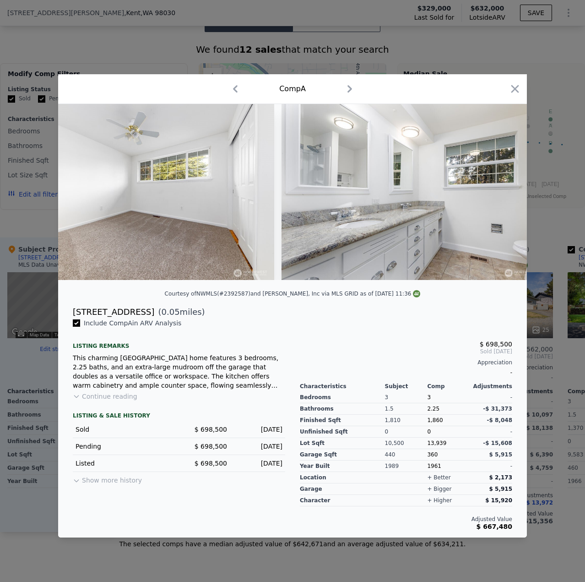
click at [516, 87] on icon "button" at bounding box center [516, 89] width 8 height 8
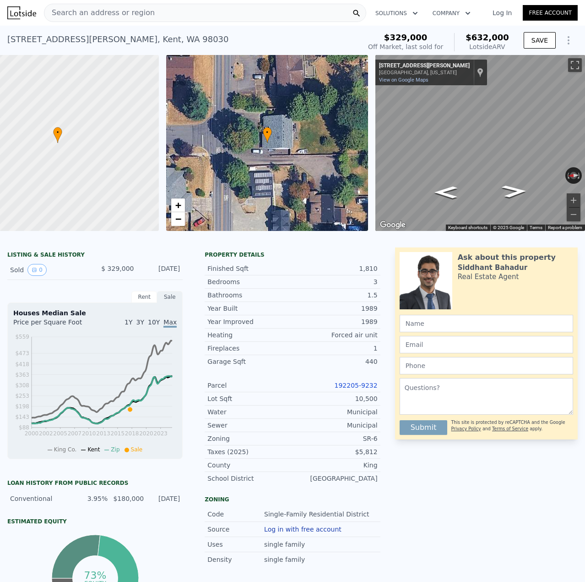
click at [140, 14] on span "Search an address or region" at bounding box center [99, 12] width 110 height 11
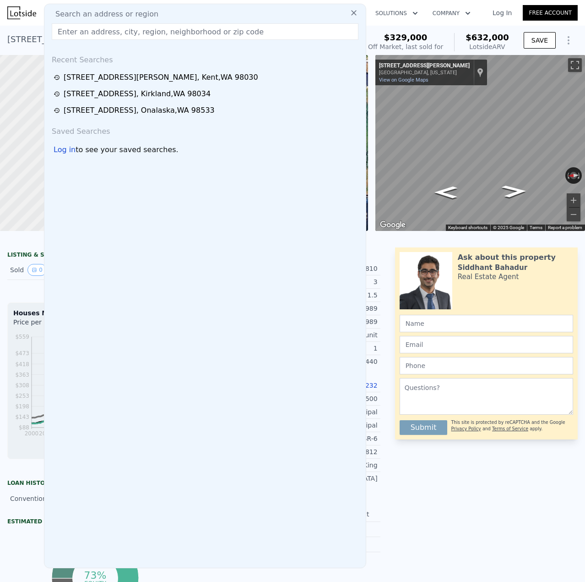
click at [136, 29] on input "text" at bounding box center [205, 31] width 307 height 16
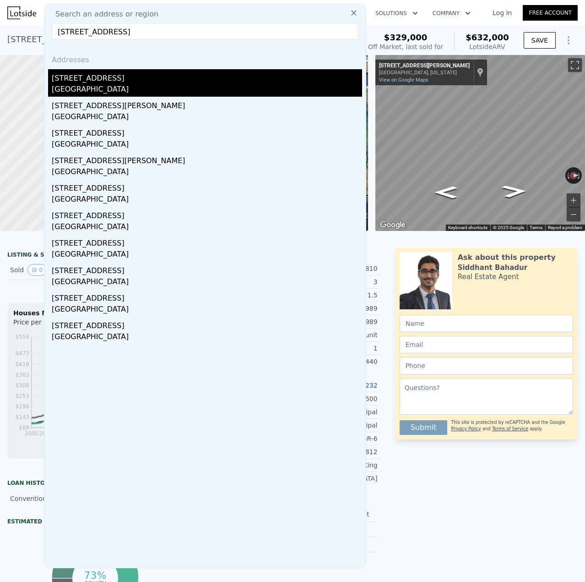
type input "[STREET_ADDRESS]"
click at [106, 79] on div "[STREET_ADDRESS]" at bounding box center [207, 76] width 311 height 15
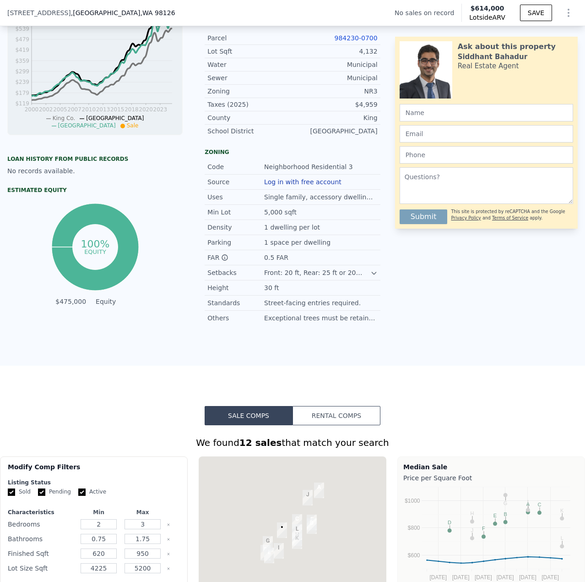
scroll to position [638, 0]
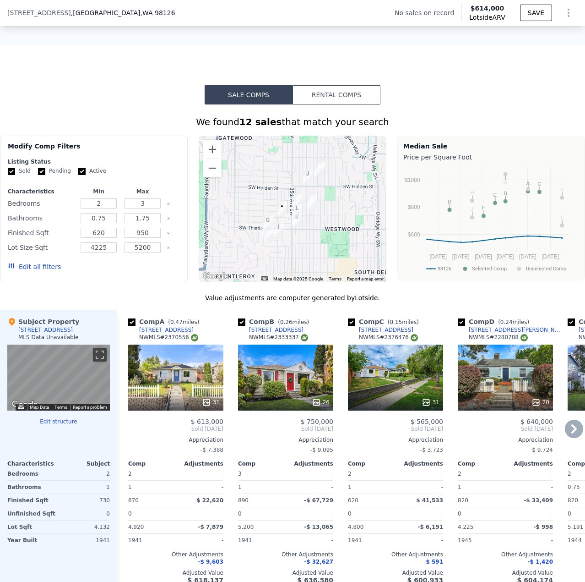
click at [164, 387] on div "31" at bounding box center [175, 377] width 95 height 66
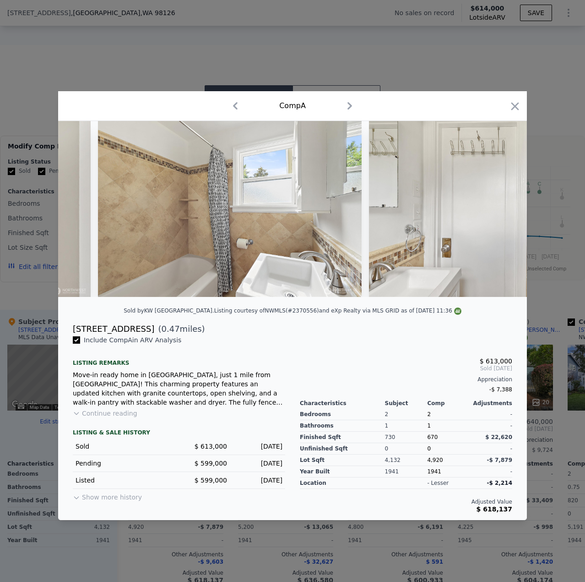
scroll to position [0, 4561]
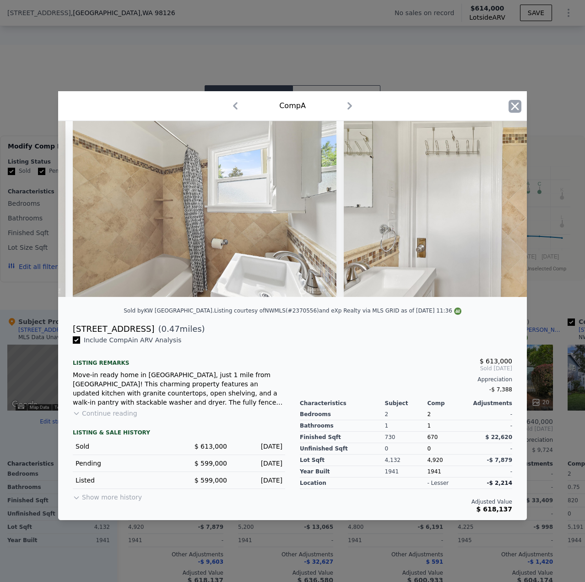
click at [514, 102] on icon "button" at bounding box center [516, 106] width 8 height 8
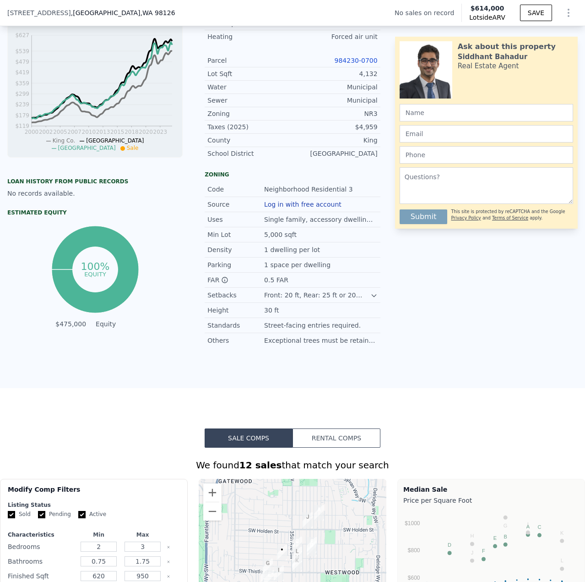
scroll to position [272, 0]
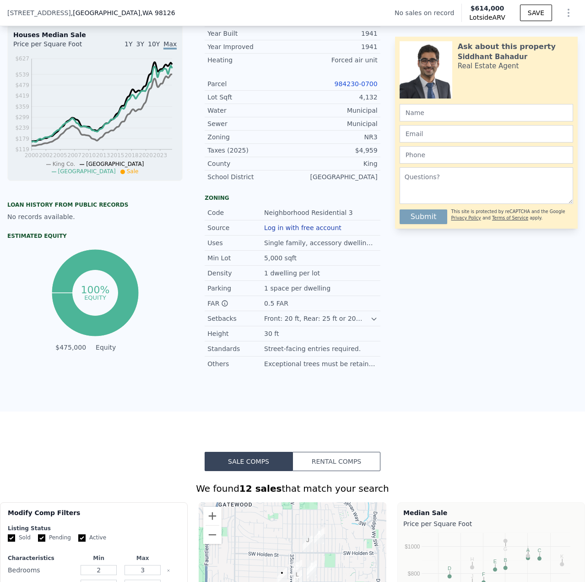
click at [358, 87] on link "984230-0700" at bounding box center [356, 83] width 43 height 7
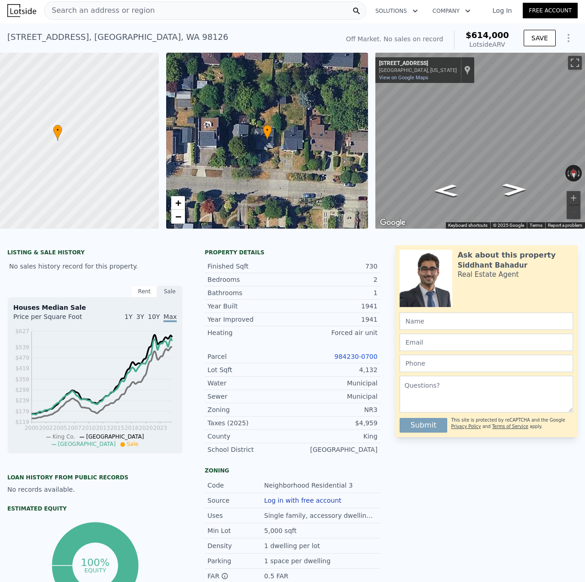
scroll to position [0, 0]
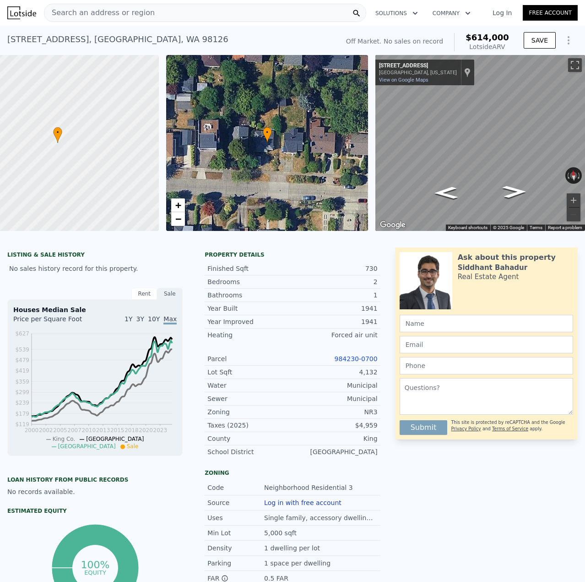
click at [173, 17] on div "Search an address or region" at bounding box center [205, 13] width 322 height 18
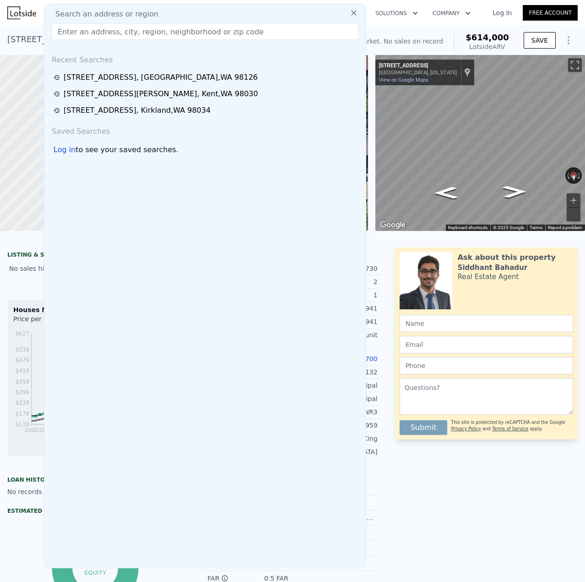
click at [146, 31] on input "text" at bounding box center [205, 31] width 307 height 16
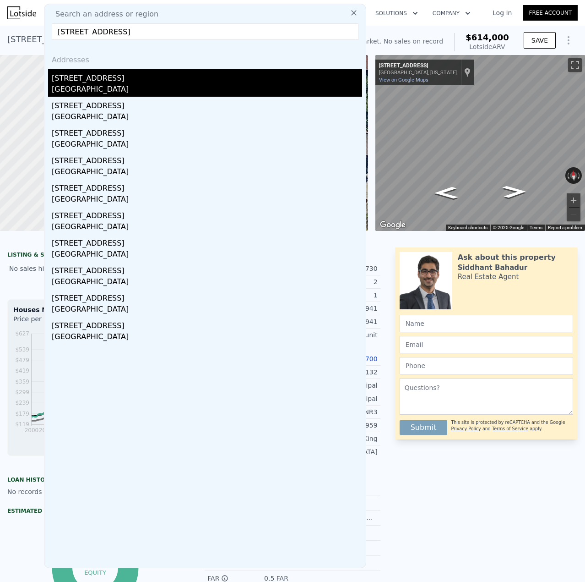
type input "[STREET_ADDRESS]"
click at [114, 80] on div "[STREET_ADDRESS]" at bounding box center [207, 76] width 311 height 15
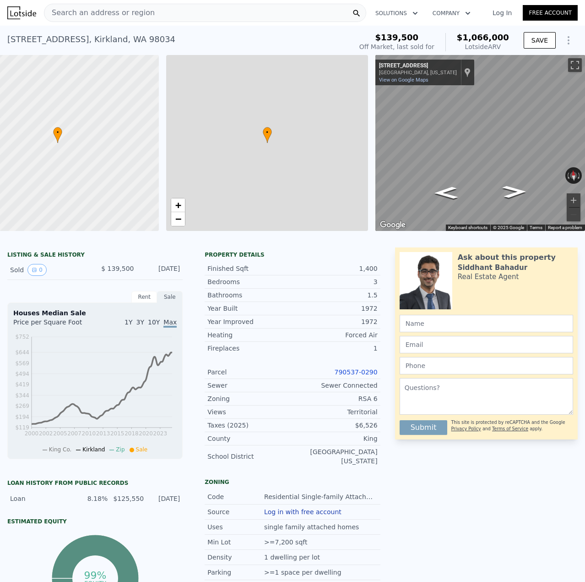
type input "3"
type input "4"
type input "1"
type input "2.75"
type input "1010"
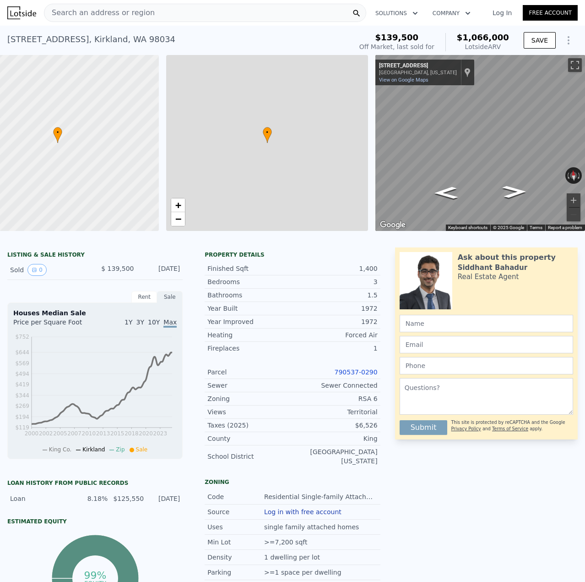
type input "1880"
type input "6500"
type input "10401"
type input "$ 1,066,000"
type input "6"
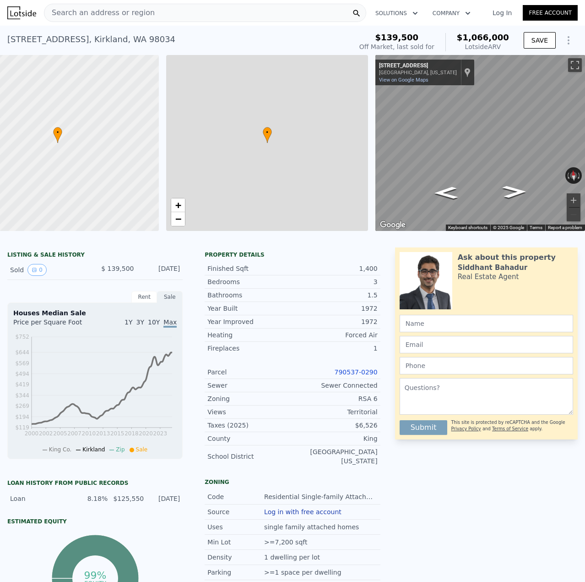
type input "$ 834,055"
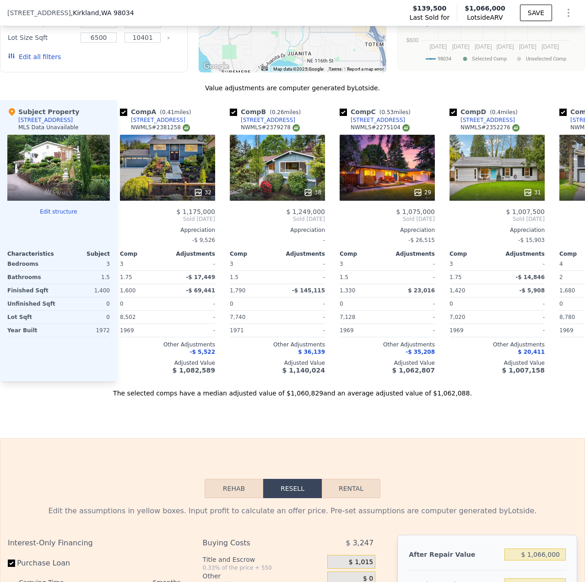
scroll to position [0, 10]
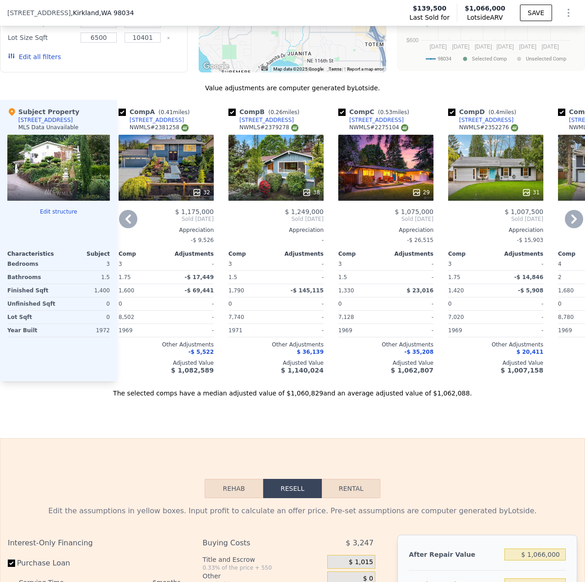
click at [379, 185] on div "29" at bounding box center [385, 168] width 95 height 66
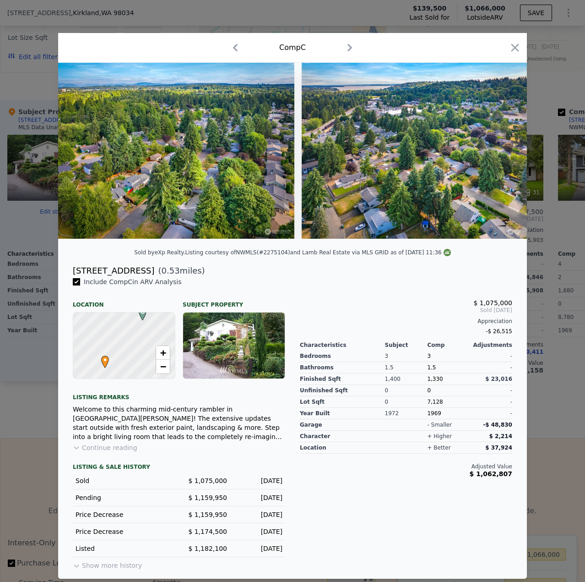
scroll to position [0, 6525]
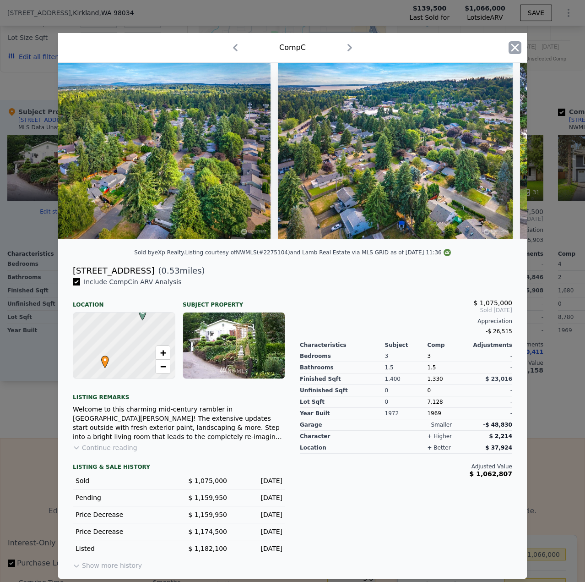
click at [521, 48] on icon "button" at bounding box center [515, 47] width 13 height 13
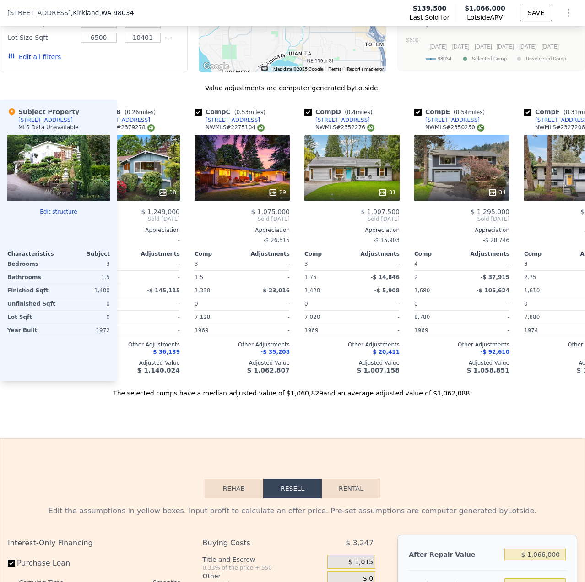
scroll to position [0, 155]
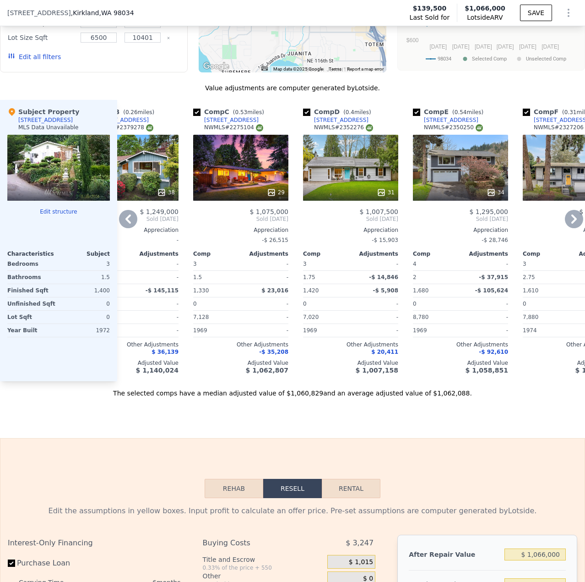
click at [361, 184] on div "31" at bounding box center [350, 168] width 95 height 66
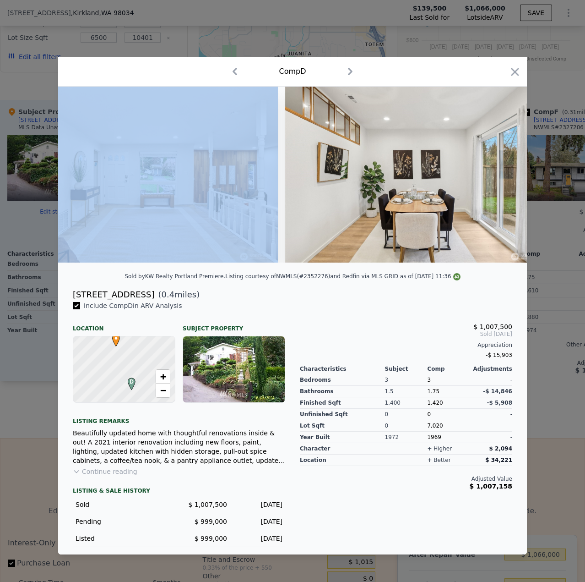
scroll to position [0, 2824]
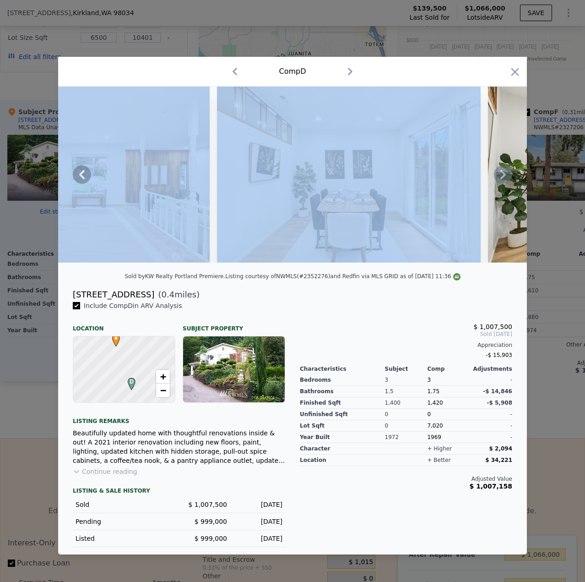
drag, startPoint x: 207, startPoint y: 266, endPoint x: 233, endPoint y: 264, distance: 25.7
click at [233, 262] on div at bounding box center [292, 175] width 469 height 176
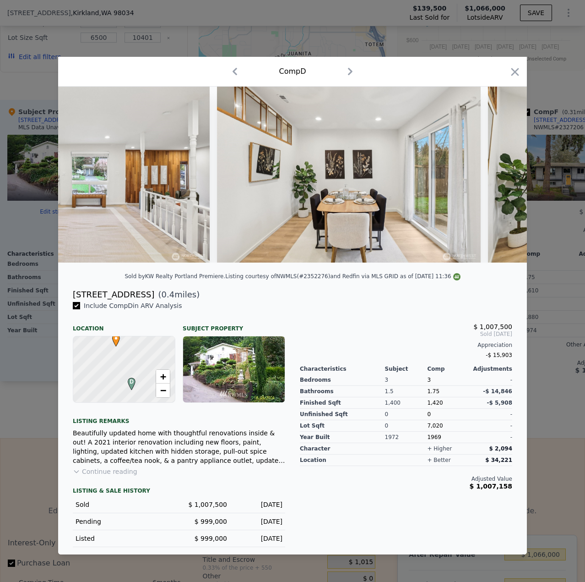
click at [498, 288] on div "Sold by KW Realty Portland Premiere . Listing courtesy of NWMLS (#2352276) and …" at bounding box center [292, 279] width 469 height 18
click at [523, 71] on div "Comp D" at bounding box center [292, 72] width 469 height 30
click at [505, 71] on div "Comp D" at bounding box center [292, 71] width 454 height 15
click at [515, 68] on icon "button" at bounding box center [516, 72] width 8 height 8
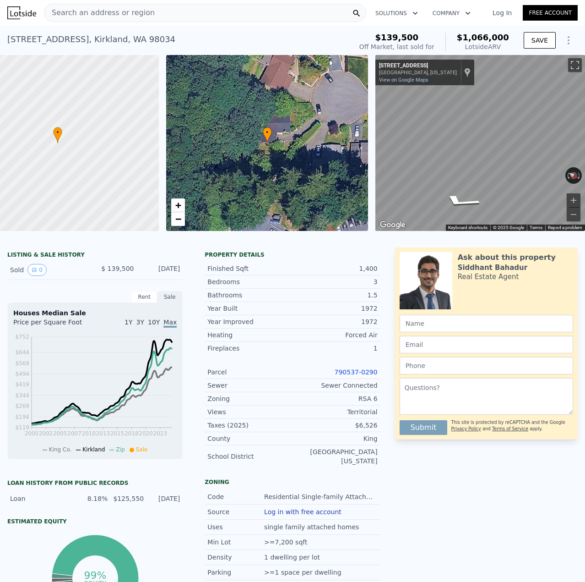
click at [140, 21] on div "Search an address or region" at bounding box center [205, 13] width 322 height 18
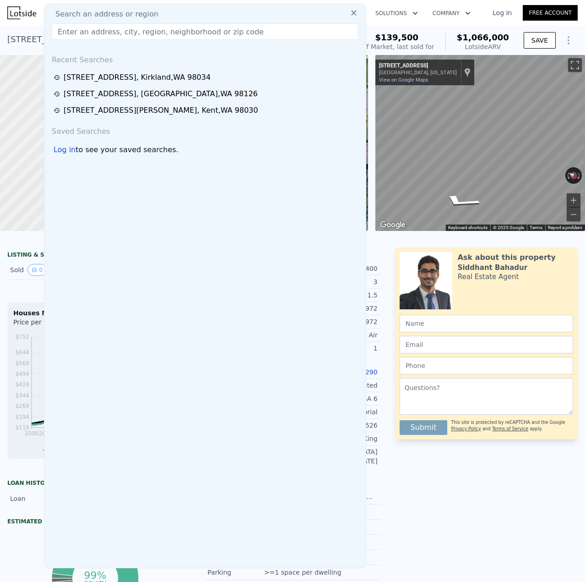
click at [142, 10] on span "Search an address or region" at bounding box center [103, 14] width 110 height 11
click at [125, 29] on input "text" at bounding box center [205, 31] width 307 height 16
paste input "[STREET_ADDRESS][PERSON_NAME]"
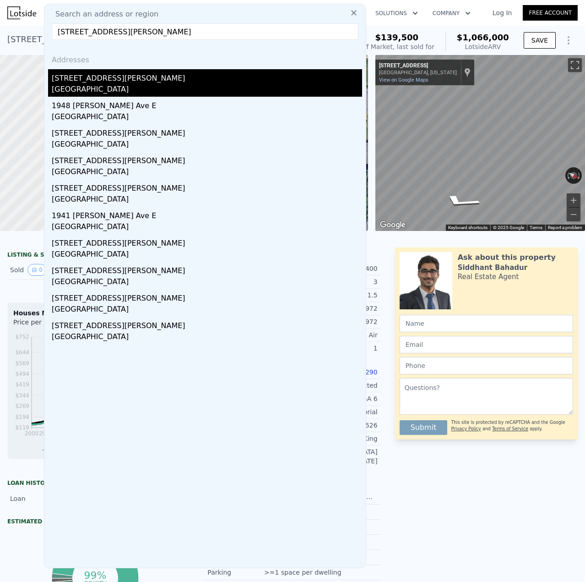
type input "[STREET_ADDRESS][PERSON_NAME]"
click at [85, 76] on div "[STREET_ADDRESS][PERSON_NAME]" at bounding box center [207, 76] width 311 height 15
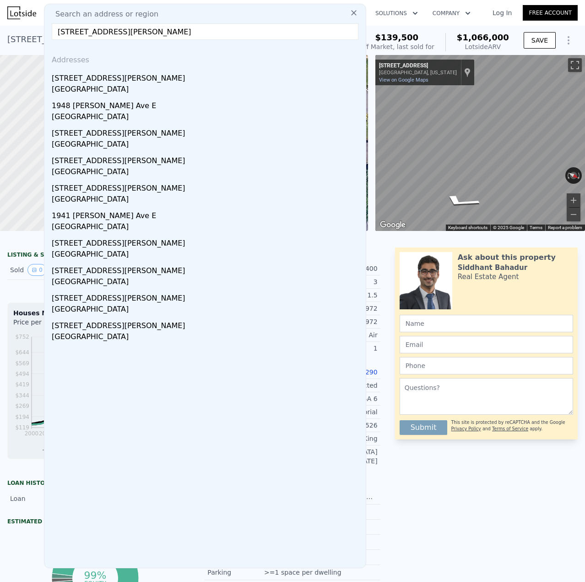
type input "2"
type input "5"
type input "1380"
type input "2410"
type input "3154"
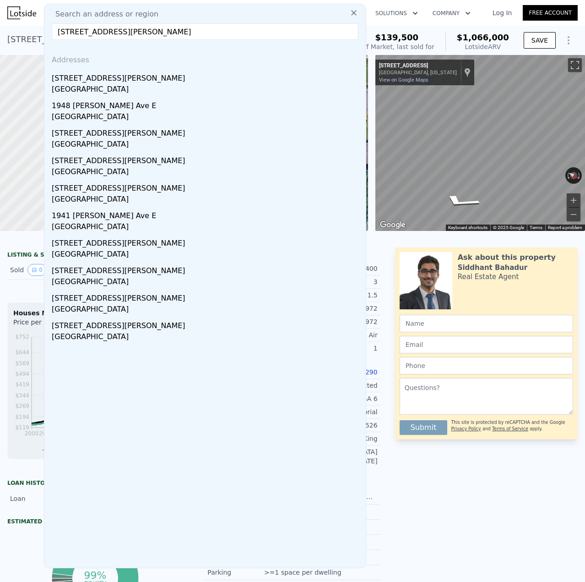
type input "5450"
type input "$ 1,716,000"
type input "8"
type input "$ 1,067,738"
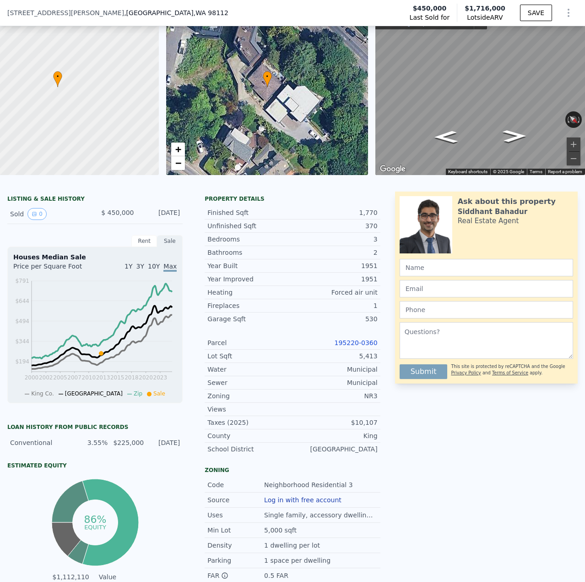
scroll to position [180, 0]
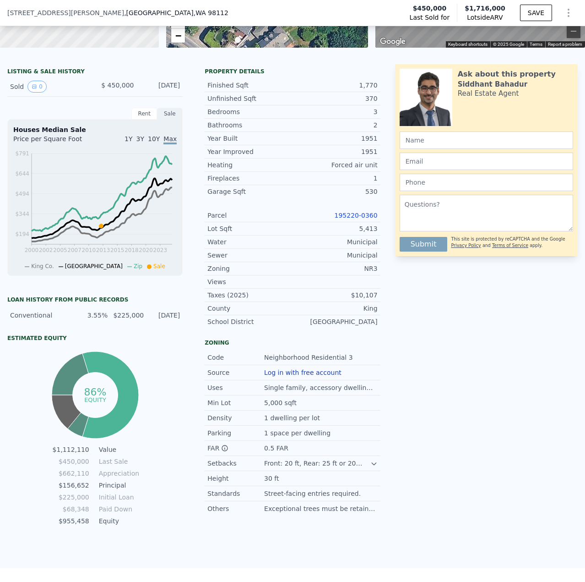
click at [365, 219] on link "195220-0360" at bounding box center [356, 215] width 43 height 7
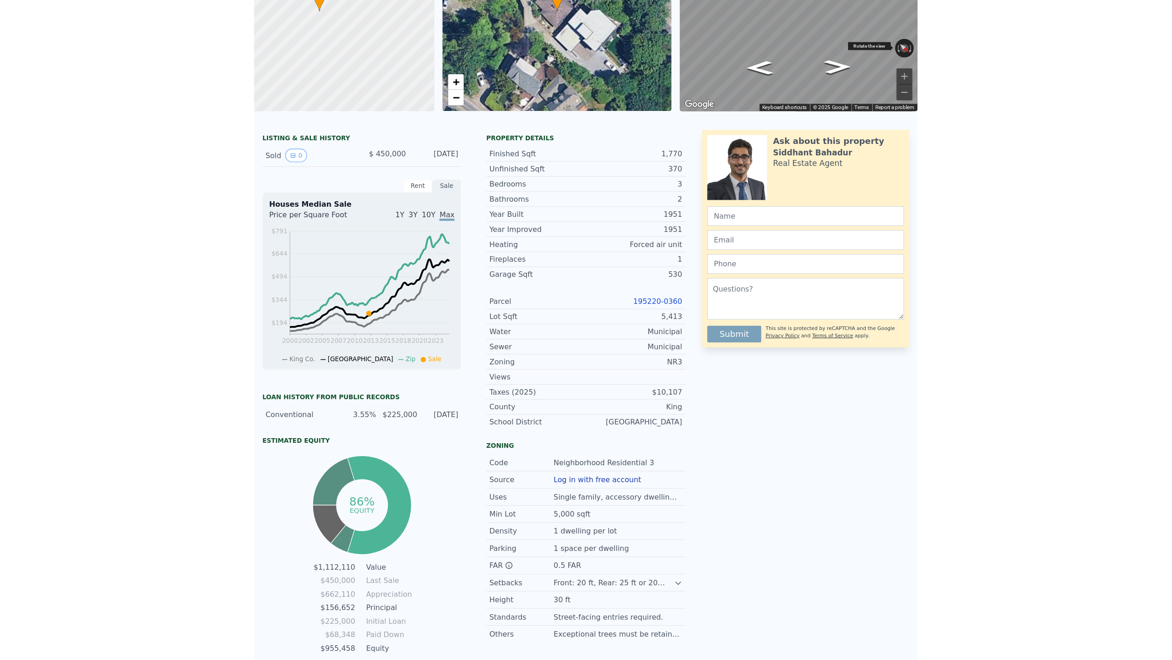
scroll to position [3, 0]
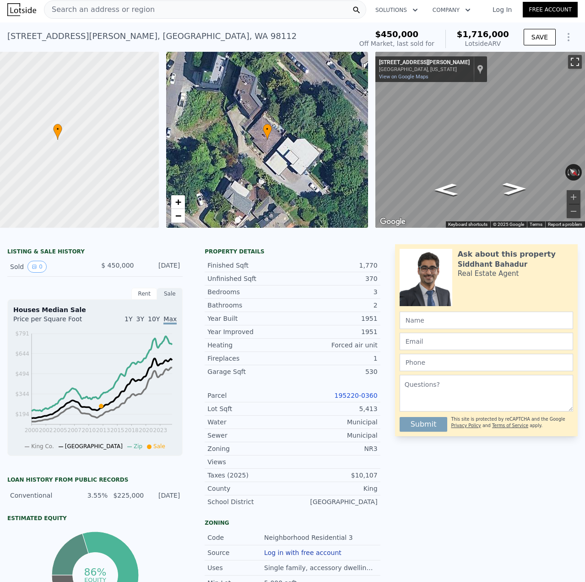
click at [568, 59] on button "Toggle fullscreen view" at bounding box center [575, 62] width 14 height 14
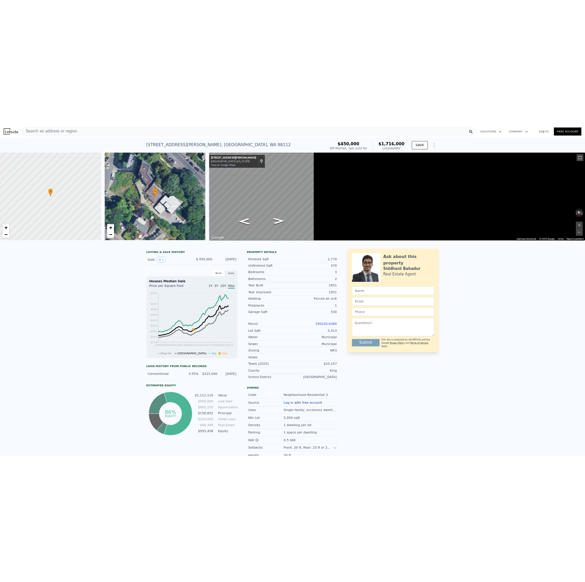
scroll to position [0, 4]
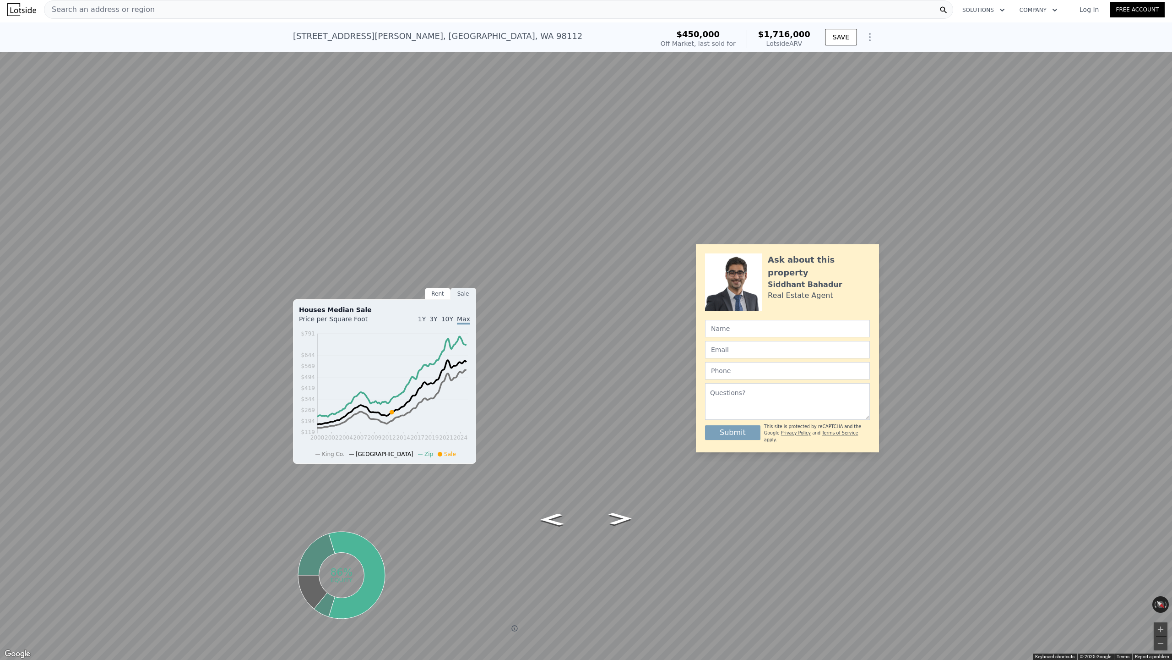
click at [45, 24] on link "View on Google Maps" at bounding box center [28, 25] width 49 height 6
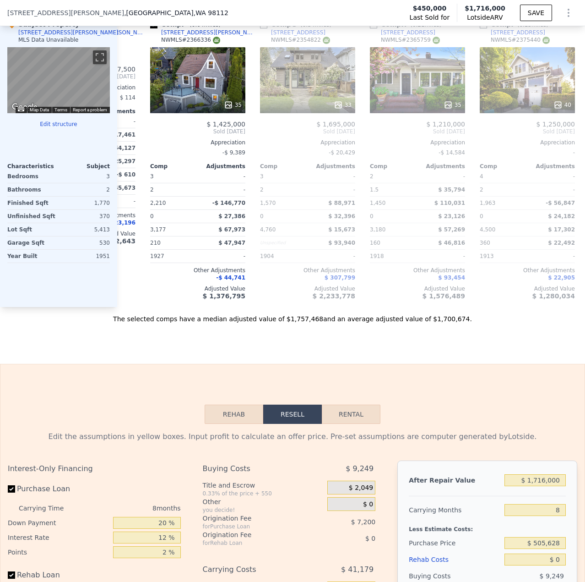
scroll to position [1191, 0]
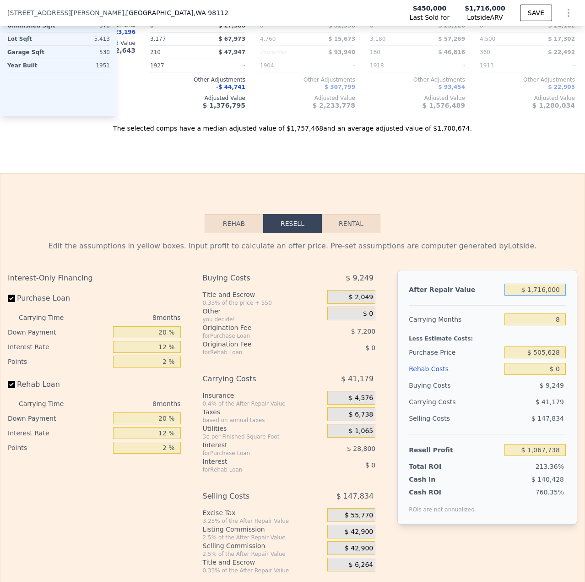
drag, startPoint x: 553, startPoint y: 305, endPoint x: 532, endPoint y: 308, distance: 21.7
click at [532, 295] on input "$ 1,716,000" at bounding box center [535, 289] width 61 height 12
type input "$ 14"
type input "-$ 496,388"
type input "$ 1,400"
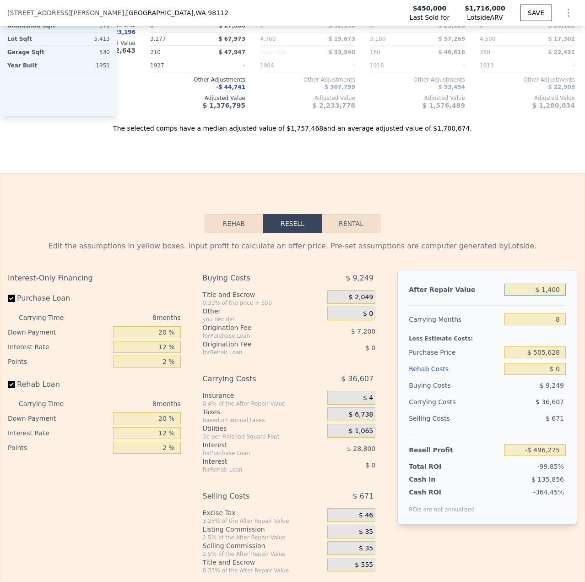
type input "-$ 495,127"
type input "$ 14,000"
type input "-$ 483,641"
type input "$ 140,000"
type input "-$ 368,791"
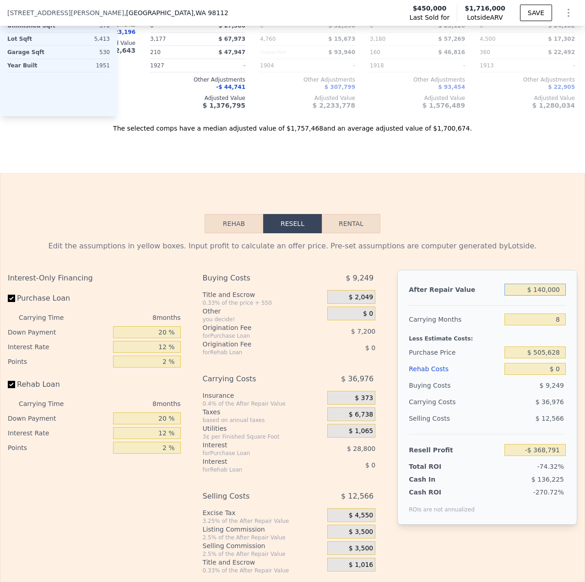
type input "$ 1,400,000"
type input "$ 779,703"
type input "$ 1,400,000"
drag, startPoint x: 556, startPoint y: 335, endPoint x: 543, endPoint y: 337, distance: 13.9
click at [543, 325] on input "8" at bounding box center [535, 319] width 61 height 12
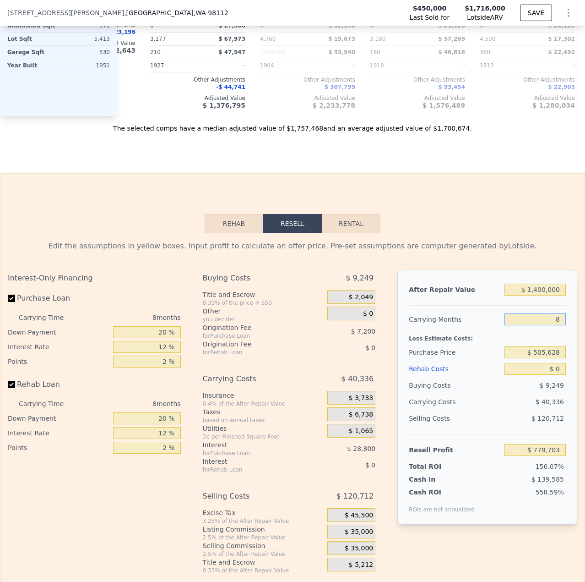
type input "6"
type input "$ 789,786"
type input "6"
drag, startPoint x: 555, startPoint y: 365, endPoint x: 530, endPoint y: 367, distance: 24.4
click at [530, 358] on input "$ 505,628" at bounding box center [535, 352] width 61 height 12
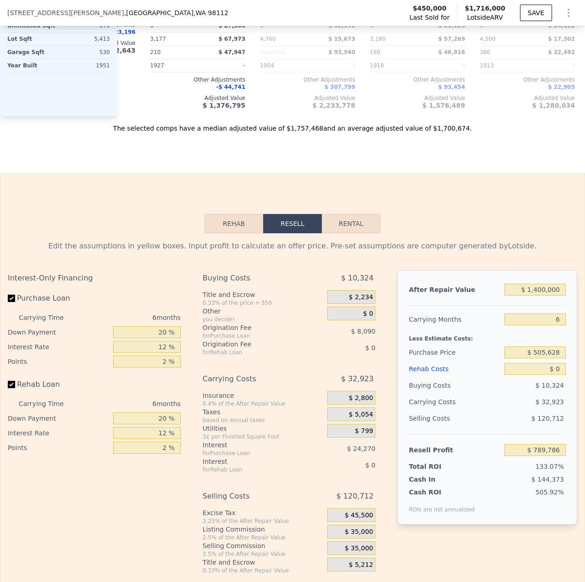
type input "$ 730,413"
click at [560, 367] on div "After Repair Value $ 1,400,000 Carrying Months 6 Less Estimate Costs: Purchase …" at bounding box center [488, 397] width 180 height 255
click at [556, 358] on input "$ 505,628" at bounding box center [535, 352] width 61 height 12
drag, startPoint x: 556, startPoint y: 366, endPoint x: 543, endPoint y: 367, distance: 13.3
click at [543, 358] on input "$ 505,628" at bounding box center [535, 352] width 61 height 12
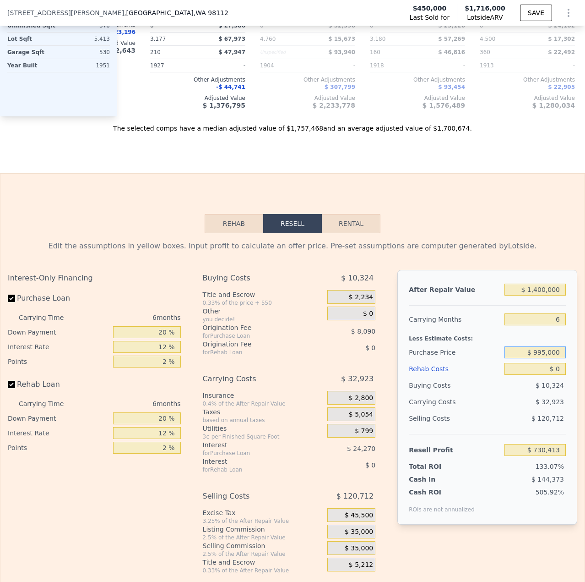
type input "$ 995,000"
click at [506, 434] on div "Selling Costs $ 120,712" at bounding box center [487, 422] width 157 height 24
type input "$ 208,092"
drag, startPoint x: 554, startPoint y: 382, endPoint x: 549, endPoint y: 385, distance: 5.3
click at [549, 375] on input "$ 0" at bounding box center [535, 369] width 61 height 12
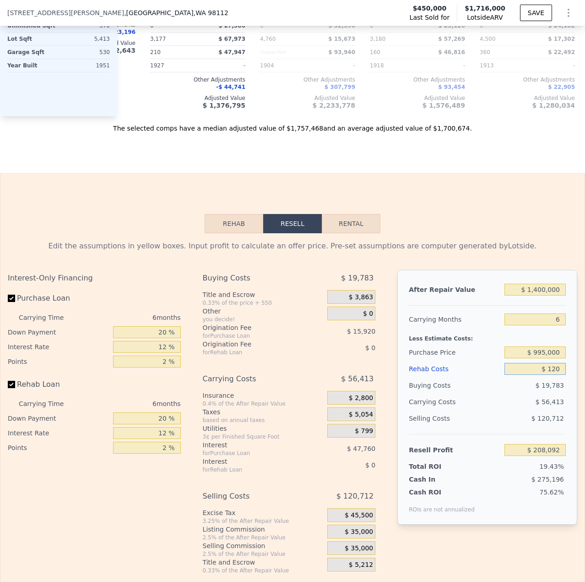
type input "$ 1,200"
type input "$ 206,813"
type input "$ 12,000"
type input "$ 195,324"
type input "$ 120,000"
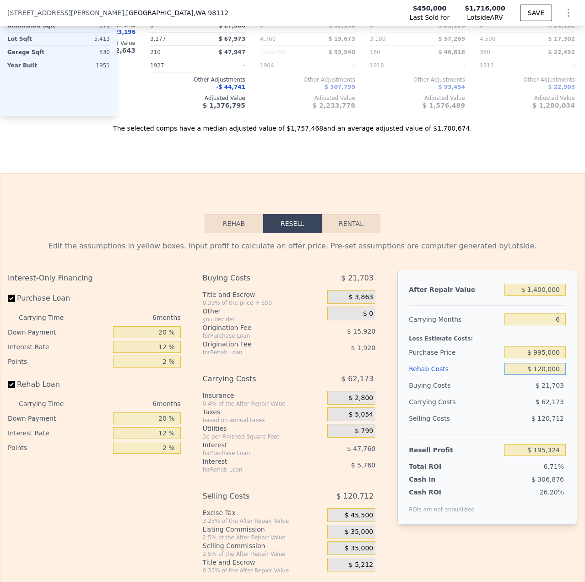
type input "$ 80,412"
type input "$ 120,000"
click at [535, 358] on input "$ 995,000" at bounding box center [535, 352] width 61 height 12
type input "$ 905,000"
click at [510, 425] on div "$ 120,712" at bounding box center [535, 418] width 61 height 16
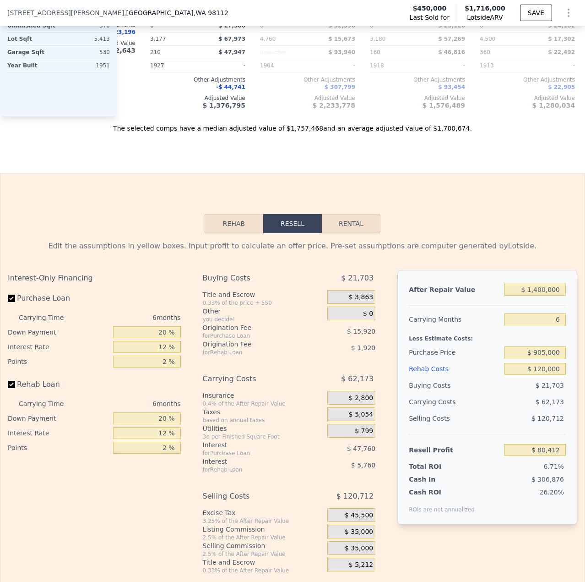
type input "$ 176,471"
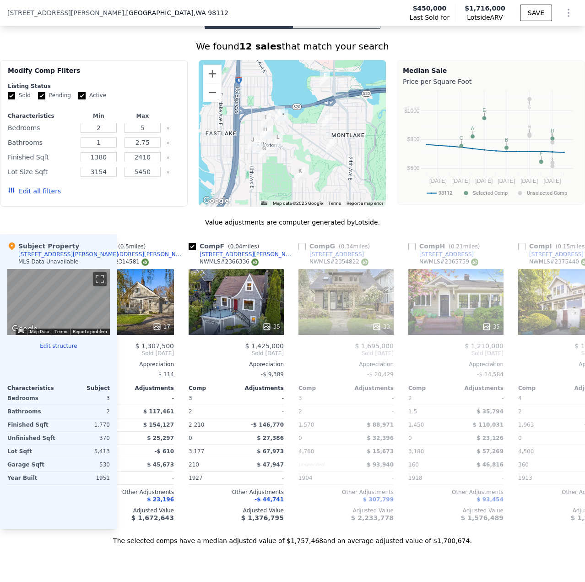
scroll to position [0, 511]
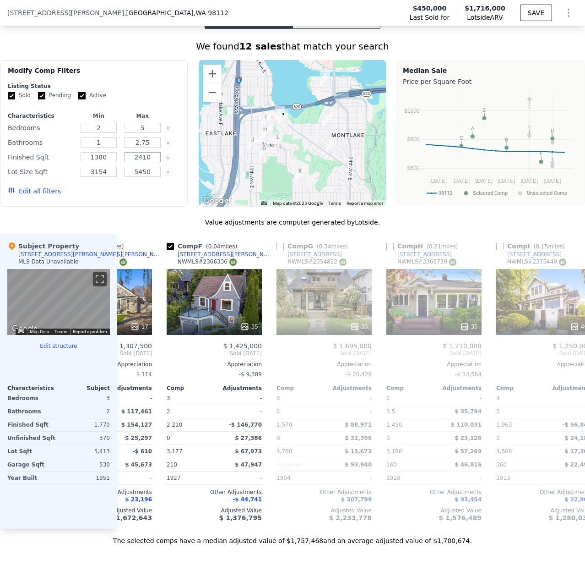
click at [138, 162] on input "2410" at bounding box center [143, 157] width 36 height 10
type input "200"
drag, startPoint x: 147, startPoint y: 138, endPoint x: 109, endPoint y: 141, distance: 38.6
click at [135, 133] on input "5" at bounding box center [143, 128] width 36 height 10
type input "4"
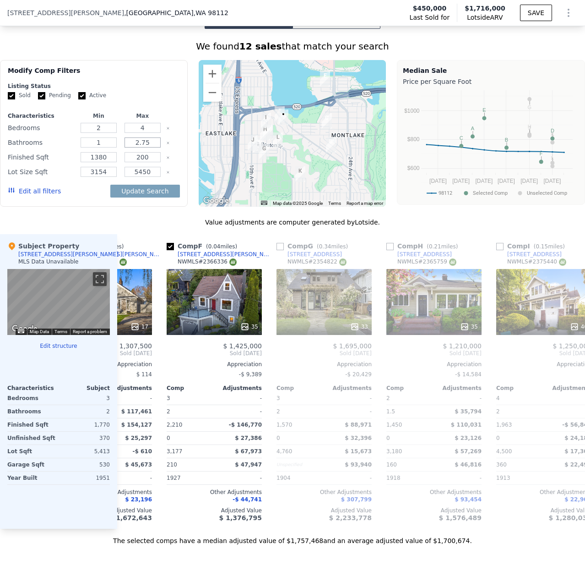
drag, startPoint x: 141, startPoint y: 151, endPoint x: 116, endPoint y: 153, distance: 25.3
click at [116, 149] on div "Bathrooms 1 2.75" at bounding box center [94, 142] width 172 height 13
type input "3"
click at [149, 162] on input "200" at bounding box center [143, 157] width 36 height 10
type input "2000"
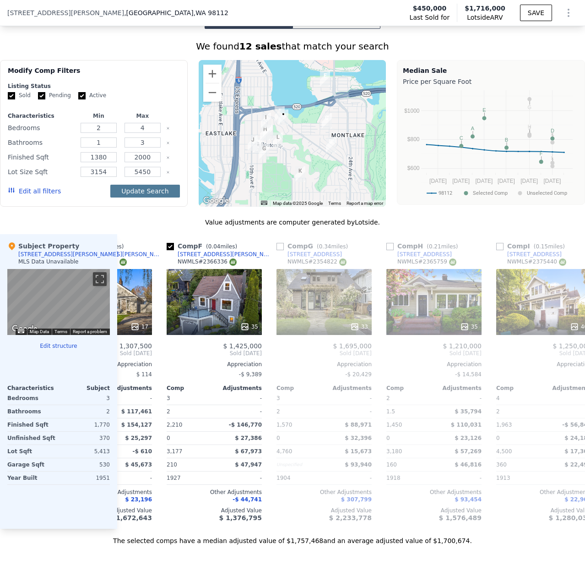
drag, startPoint x: 136, startPoint y: 201, endPoint x: 158, endPoint y: 202, distance: 22.9
click at [136, 197] on button "Update Search" at bounding box center [144, 191] width 69 height 13
checkbox input "false"
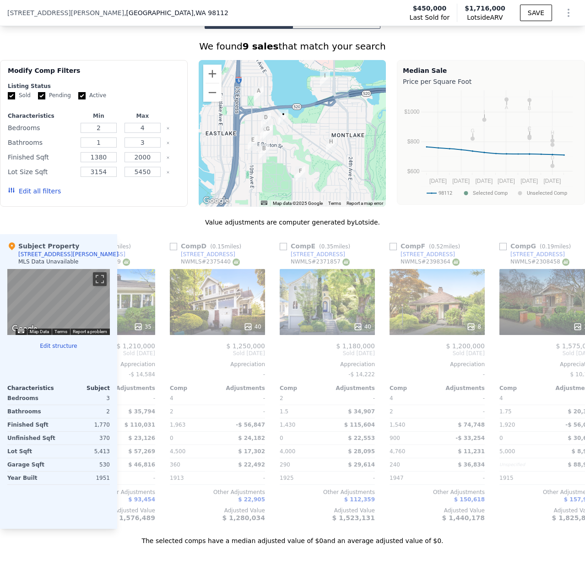
scroll to position [0, 287]
click at [368, 325] on div at bounding box center [328, 326] width 95 height 16
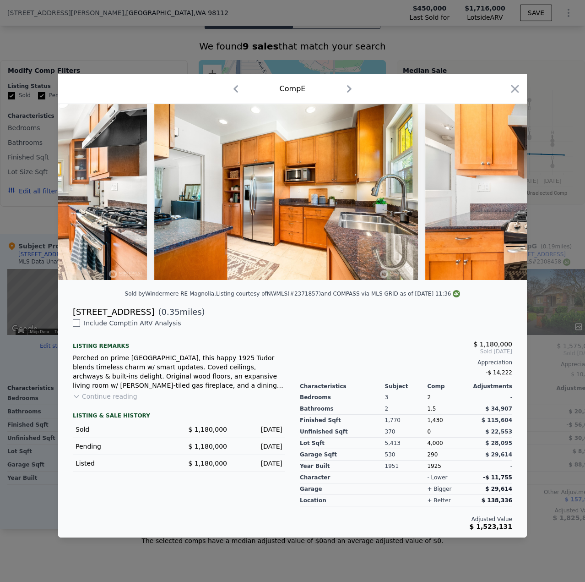
scroll to position [0, 2852]
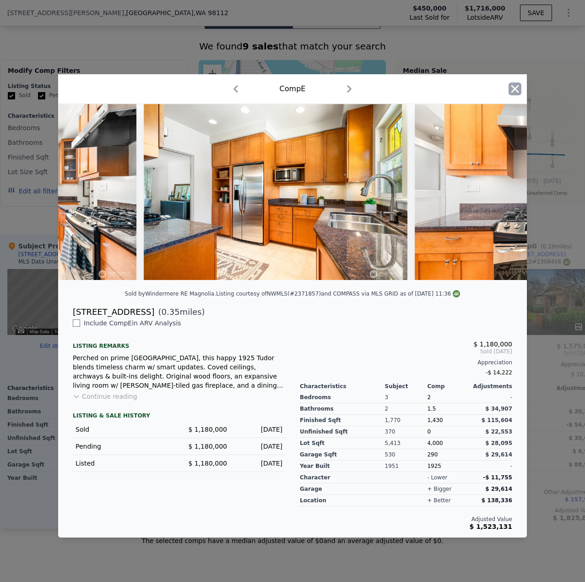
click at [519, 89] on icon "button" at bounding box center [515, 88] width 13 height 13
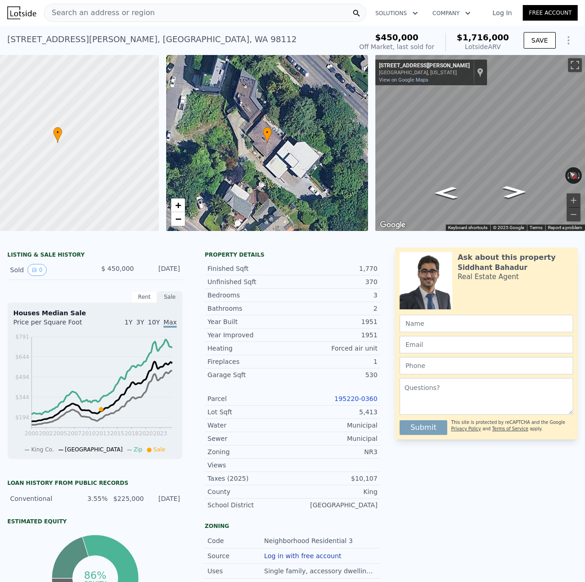
click at [270, 149] on div "• + −" at bounding box center [267, 143] width 202 height 176
click at [361, 402] on link "195220-0360" at bounding box center [356, 398] width 43 height 7
type input "5"
type input "2.75"
type input "2410"
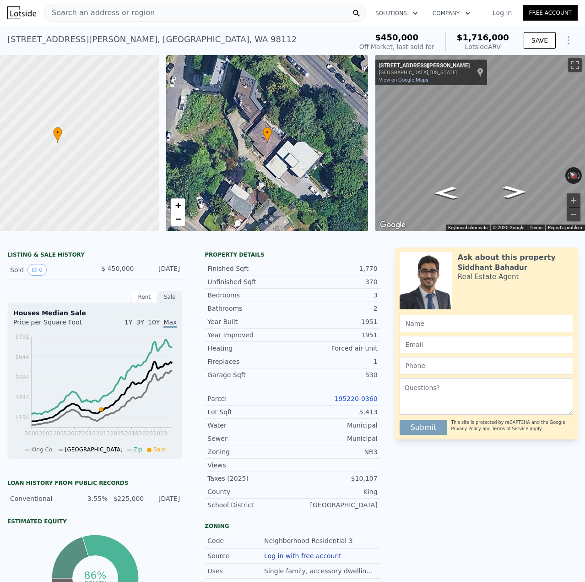
type input "$ 1,716,000"
type input "8"
type input "$ 0"
type input "$ 1,067,738"
checkbox input "true"
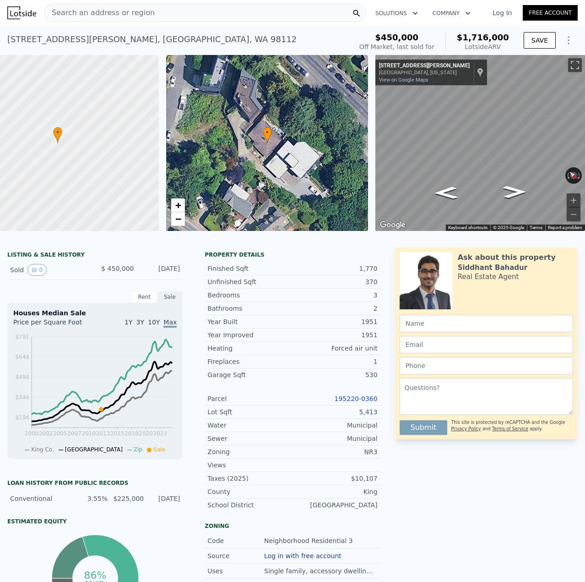
checkbox input "true"
click at [181, 13] on div "Search an address or region" at bounding box center [205, 13] width 322 height 18
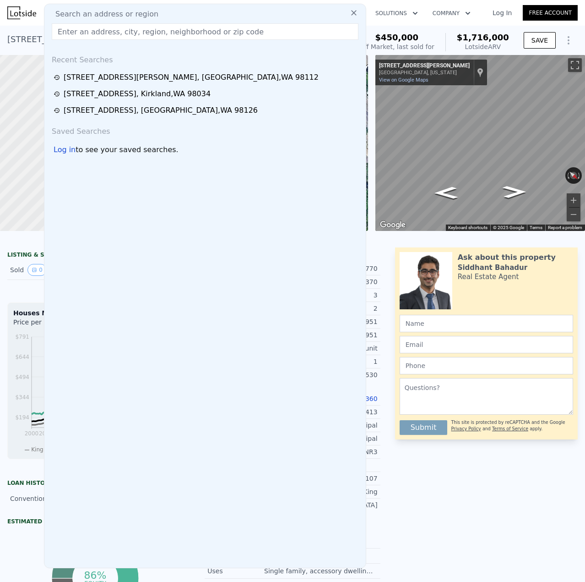
click at [163, 28] on input "text" at bounding box center [205, 31] width 307 height 16
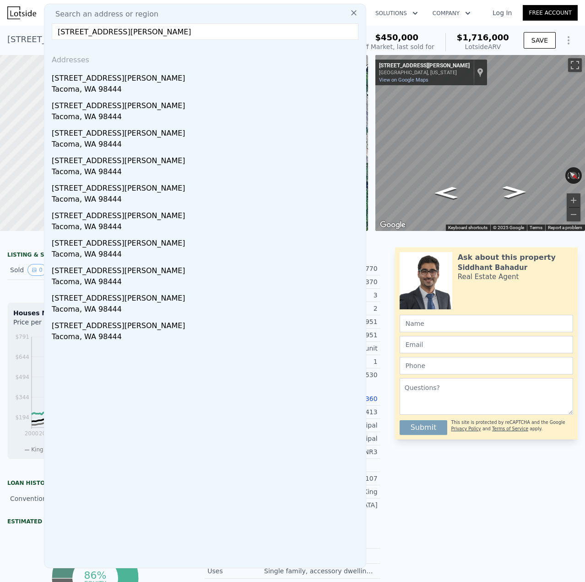
type input "[STREET_ADDRESS][PERSON_NAME]"
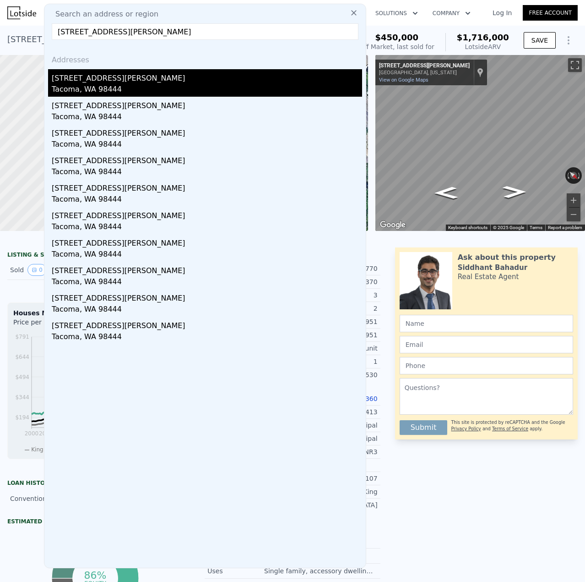
click at [94, 79] on div "[STREET_ADDRESS][PERSON_NAME]" at bounding box center [207, 76] width 311 height 15
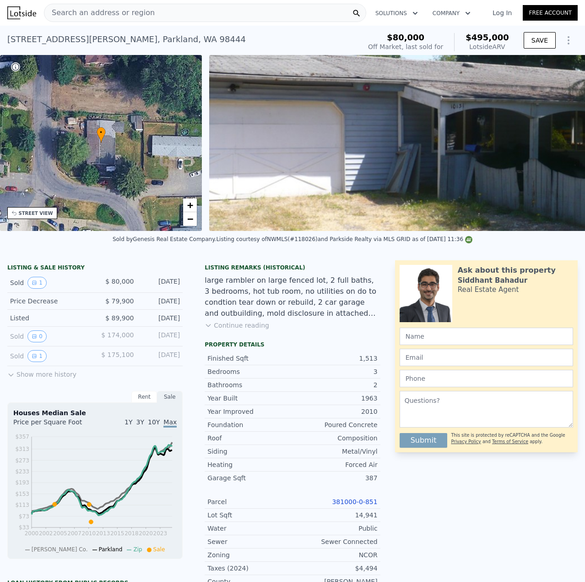
click at [104, 10] on span "Search an address or region" at bounding box center [99, 12] width 110 height 11
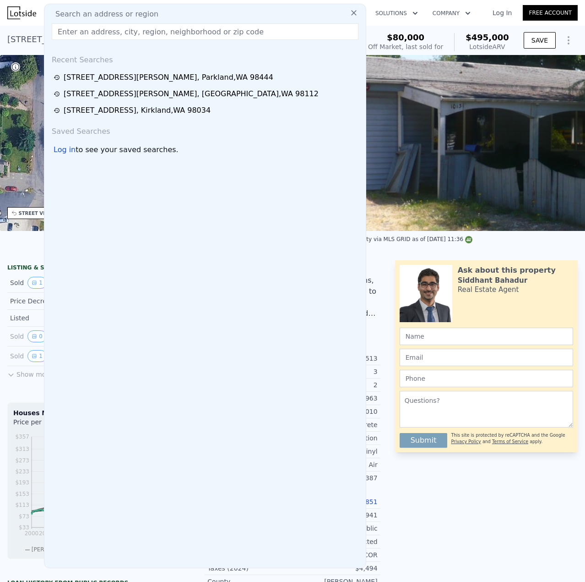
click at [103, 31] on input "text" at bounding box center [205, 31] width 307 height 16
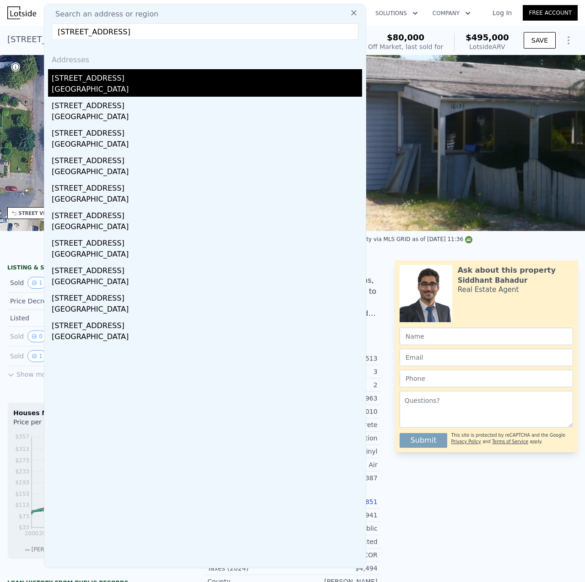
type input "[STREET_ADDRESS]"
click at [113, 84] on div "[GEOGRAPHIC_DATA]" at bounding box center [207, 90] width 311 height 13
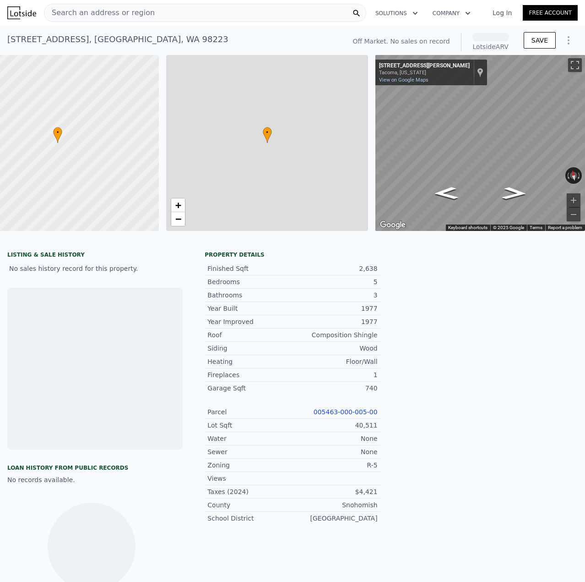
scroll to position [0, 54]
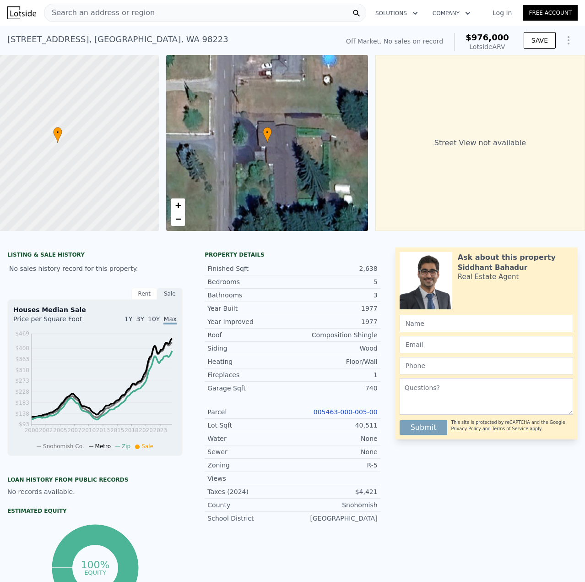
click at [352, 415] on link "005463-000-005-00" at bounding box center [346, 411] width 64 height 7
click at [73, 16] on span "Search an address or region" at bounding box center [99, 12] width 110 height 11
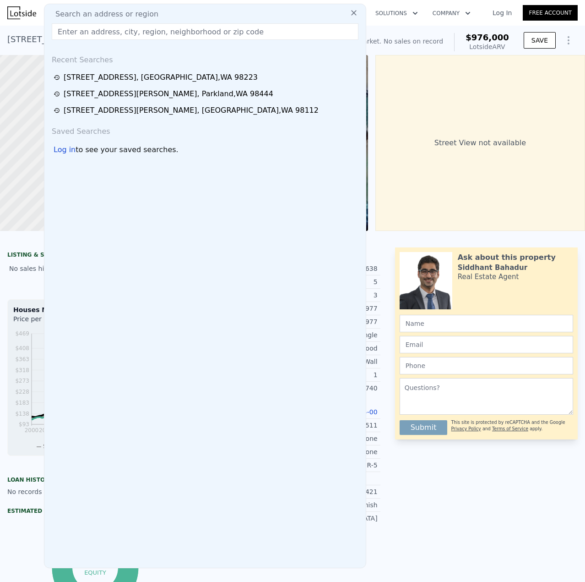
click at [82, 24] on input "text" at bounding box center [205, 31] width 307 height 16
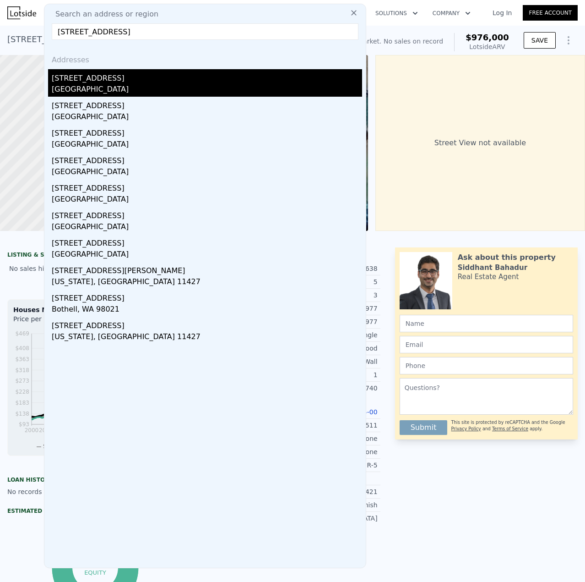
type input "[STREET_ADDRESS]"
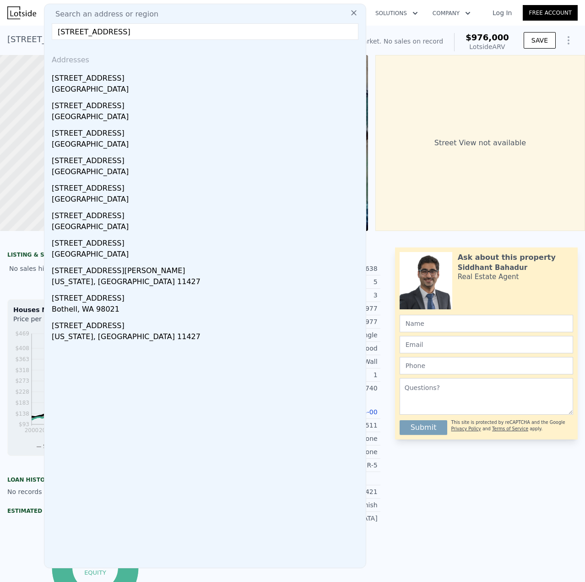
drag, startPoint x: 116, startPoint y: 87, endPoint x: 186, endPoint y: 277, distance: 202.6
click at [116, 87] on div "[GEOGRAPHIC_DATA]" at bounding box center [207, 90] width 311 height 13
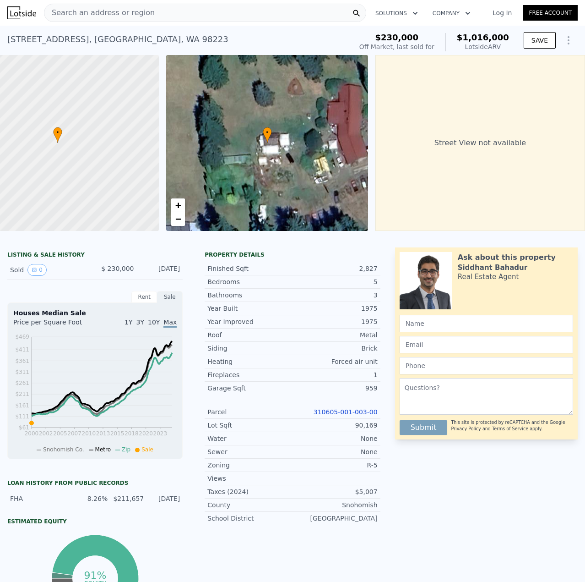
type input "2"
type input "1"
type input "3"
type input "1177"
type input "1776"
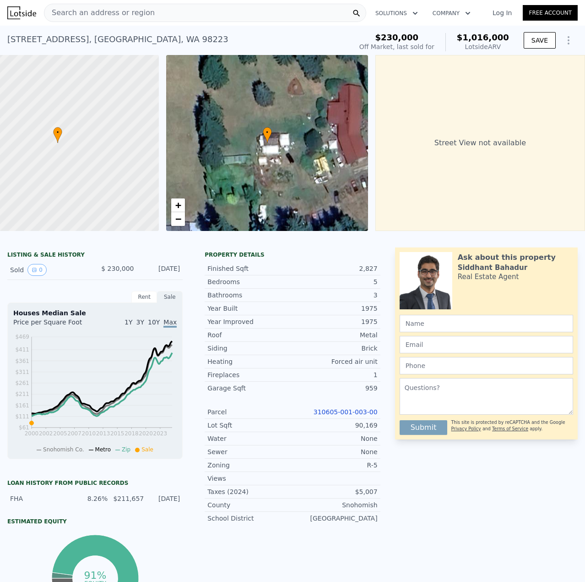
type input "9000"
type input "21780"
type input "$ 495,000"
type input "5"
type input "$ 371,511"
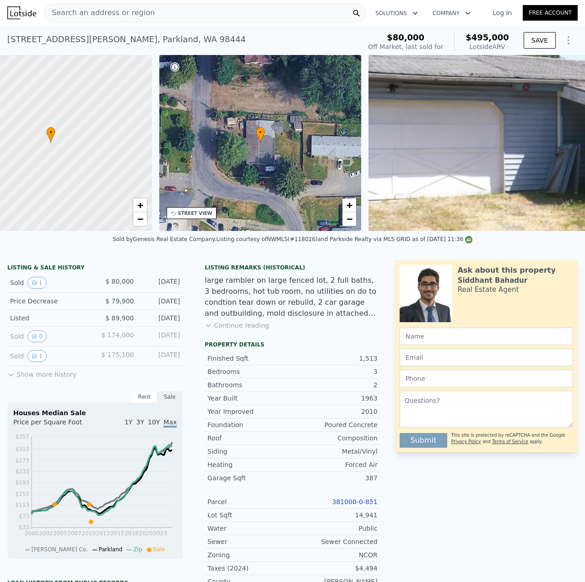
scroll to position [0, 213]
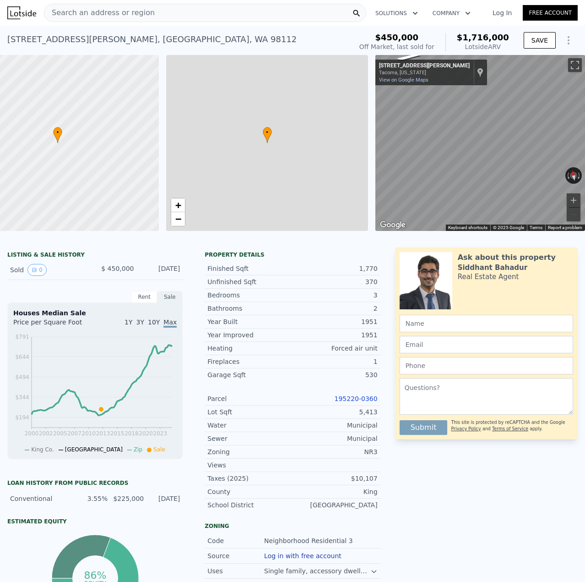
type input "5"
type input "2.75"
type input "1380"
type input "2410"
type input "3154"
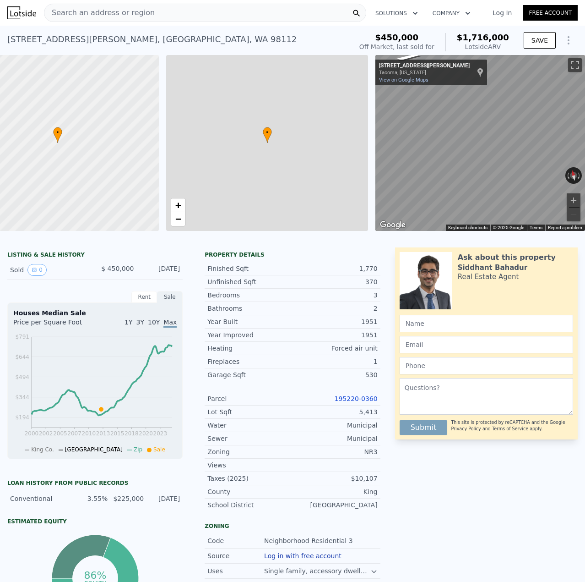
type input "5450"
type input "$ 1,716,000"
type input "8"
type input "$ 1,067,738"
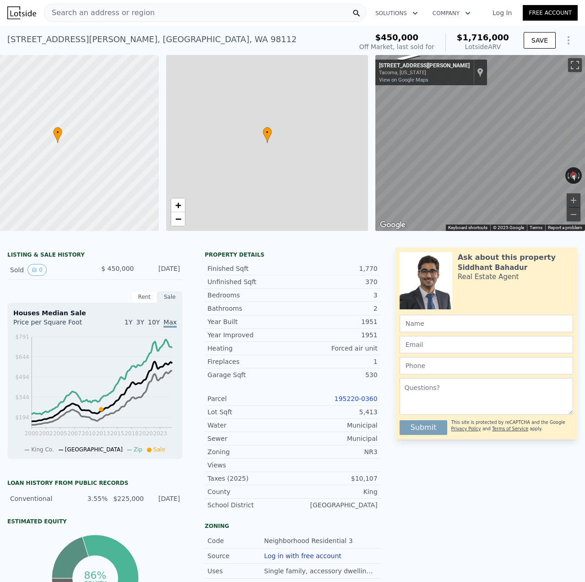
scroll to position [0, 54]
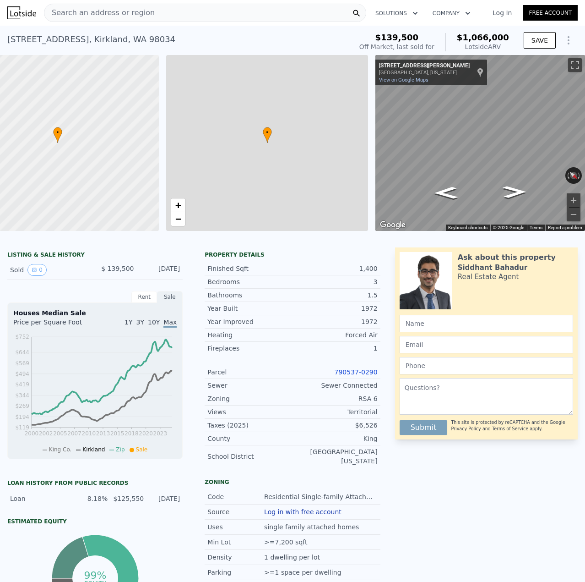
type input "3"
type input "4"
type input "1010"
type input "1880"
type input "6500"
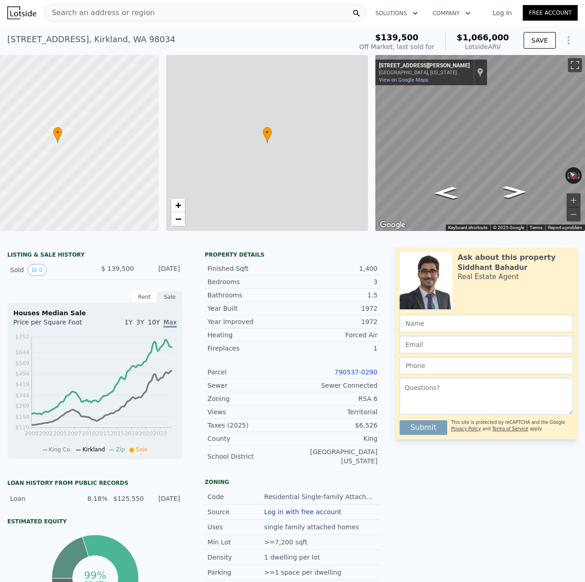
type input "10401"
type input "$ 1,066,000"
type input "6"
type input "$ 834,055"
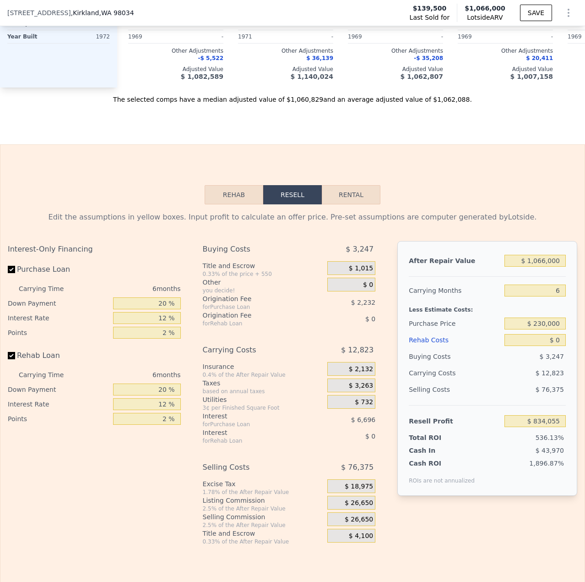
scroll to position [1233, 0]
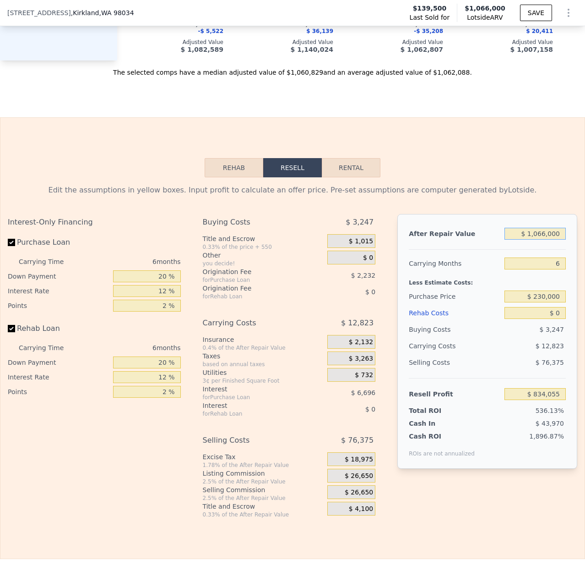
drag, startPoint x: 536, startPoint y: 245, endPoint x: 521, endPoint y: 249, distance: 16.1
click at [521, 240] on input "$ 1,066,000" at bounding box center [535, 234] width 61 height 12
click at [551, 240] on input "$ 1,066,000" at bounding box center [535, 234] width 61 height 12
drag, startPoint x: 552, startPoint y: 246, endPoint x: 545, endPoint y: 248, distance: 6.6
click at [545, 240] on input "$ 1,066,000" at bounding box center [535, 234] width 61 height 12
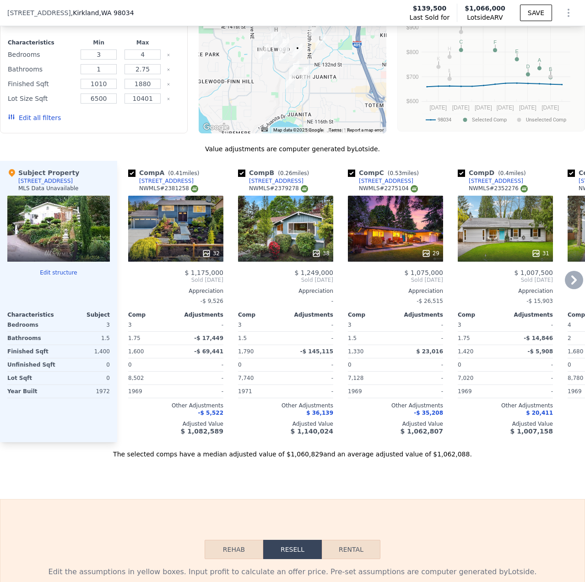
scroll to position [821, 0]
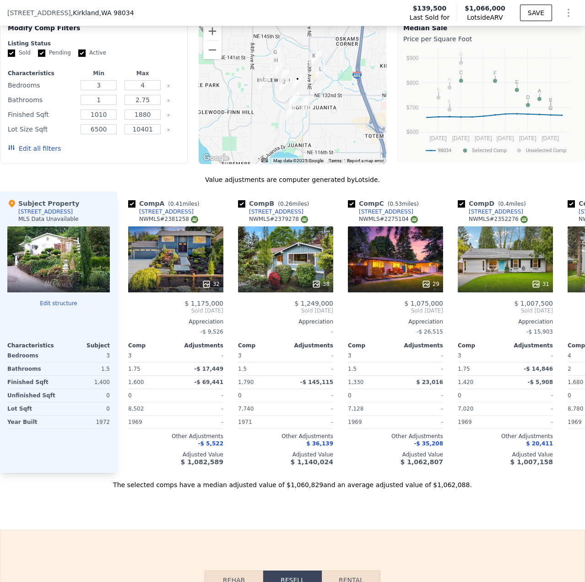
click at [33, 9] on span "[STREET_ADDRESS]" at bounding box center [39, 12] width 64 height 9
click at [71, 9] on span ", [GEOGRAPHIC_DATA]" at bounding box center [102, 12] width 63 height 9
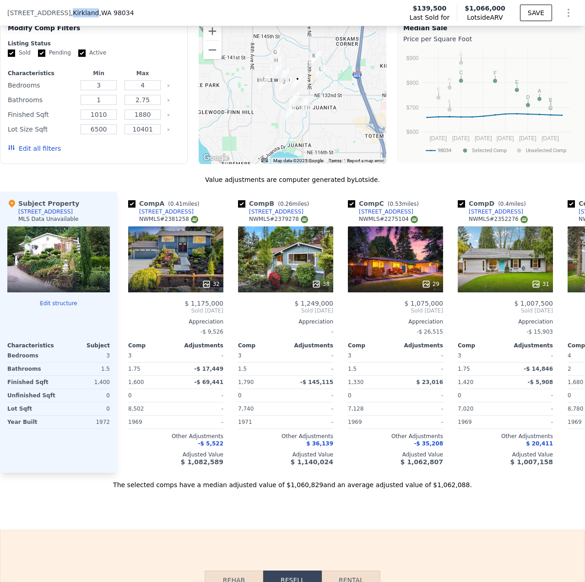
drag, startPoint x: 69, startPoint y: 9, endPoint x: 69, endPoint y: 15, distance: 6.0
click at [71, 10] on span ", [GEOGRAPHIC_DATA]" at bounding box center [102, 12] width 63 height 9
click at [71, 15] on span ", [GEOGRAPHIC_DATA]" at bounding box center [102, 12] width 63 height 9
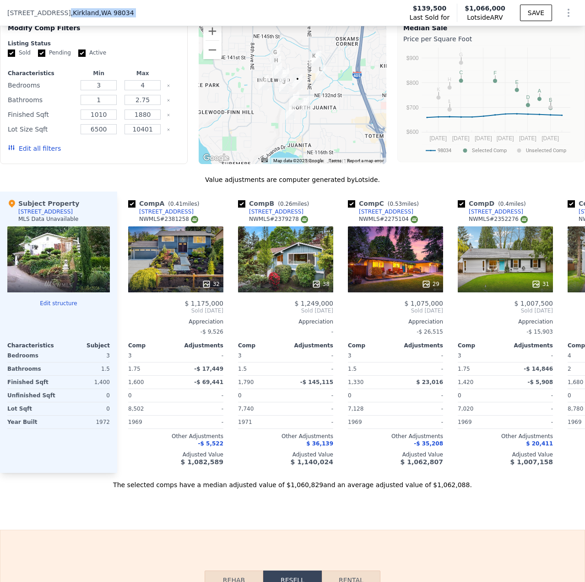
click at [71, 15] on span ", [GEOGRAPHIC_DATA]" at bounding box center [102, 12] width 63 height 9
click at [74, 7] on div "[STREET_ADDRESS] Last Sold for $139,500 Lotside ARV $1,066,000 SAVE" at bounding box center [292, 13] width 585 height 26
click at [72, 8] on div "[STREET_ADDRESS] Last Sold for $139,500 Lotside ARV $1,066,000 SAVE" at bounding box center [292, 13] width 585 height 26
click at [71, 11] on span ", [GEOGRAPHIC_DATA]" at bounding box center [102, 12] width 63 height 9
click at [40, 15] on span "[STREET_ADDRESS]" at bounding box center [39, 12] width 64 height 9
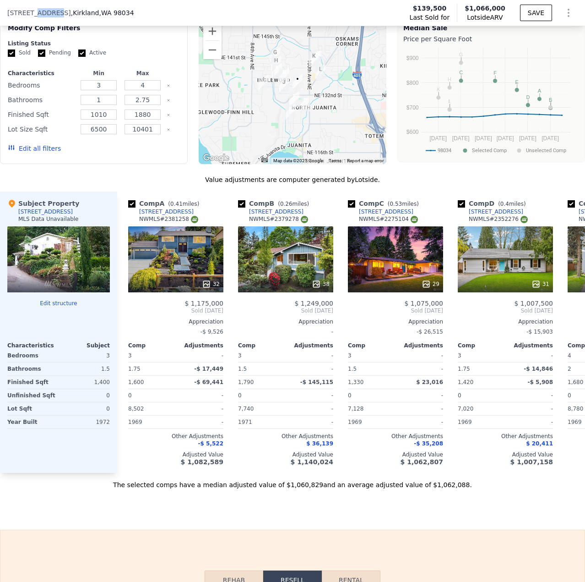
click at [40, 15] on span "[STREET_ADDRESS]" at bounding box center [39, 12] width 64 height 9
copy span "[STREET_ADDRESS]"
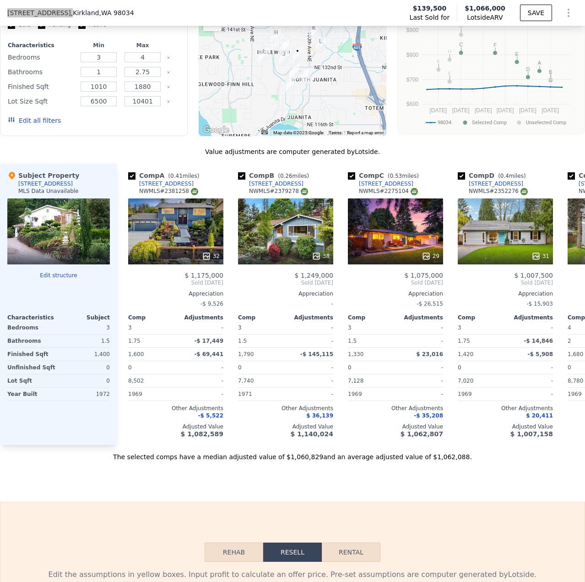
scroll to position [1096, 0]
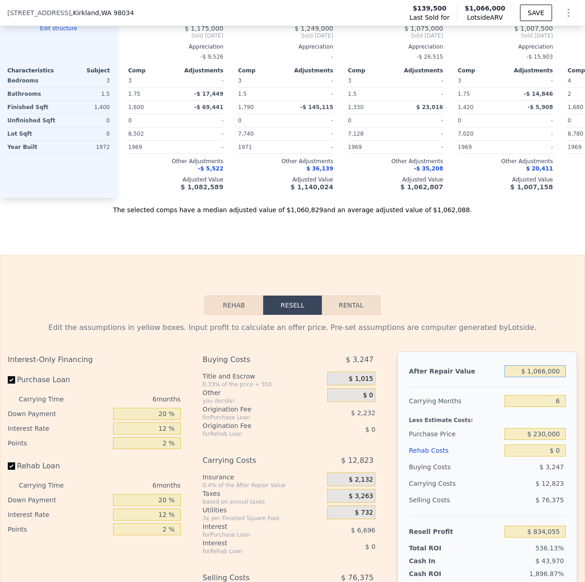
drag, startPoint x: 556, startPoint y: 387, endPoint x: 534, endPoint y: 387, distance: 22.0
click at [534, 377] on input "$ 1,066,000" at bounding box center [535, 371] width 61 height 12
type input "$ 100"
type input "-$ 153,896"
type input "$ 1,000"
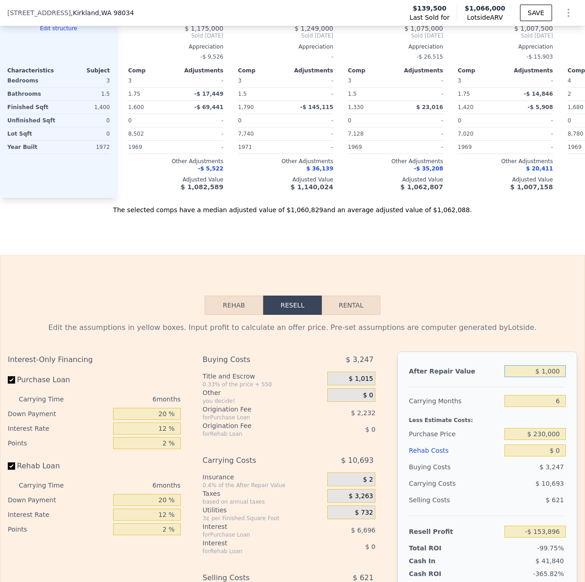
type input "-$ 153,061"
type input "$ 10,000"
type input "-$ 144,719"
type input "$ 100,000"
type input "-$ 61,301"
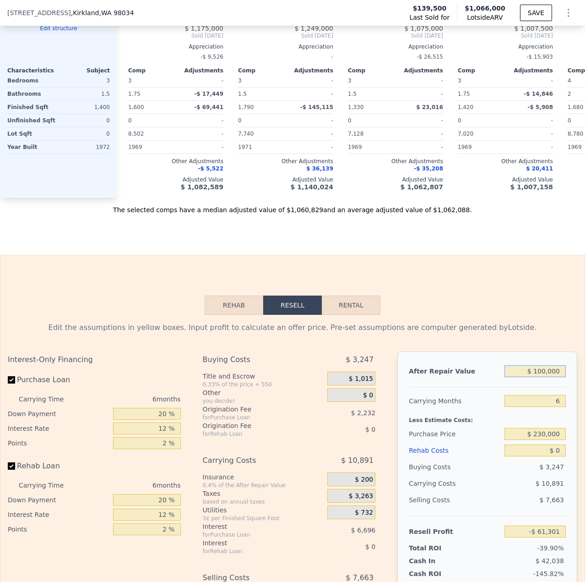
type input "$ 1,000,000"
type input "$ 772,882"
type input "$ 1,000,000"
drag, startPoint x: 552, startPoint y: 446, endPoint x: 530, endPoint y: 453, distance: 22.7
click at [530, 442] on div "$ 230,000" at bounding box center [535, 433] width 61 height 16
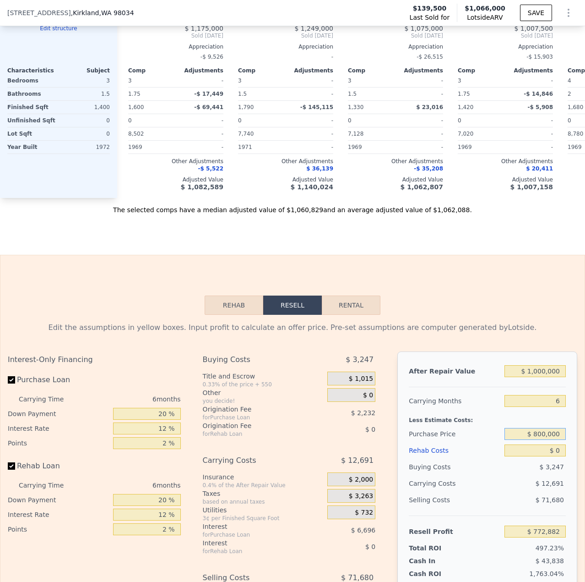
type input "$ 800,000"
click at [545, 503] on span "$ 71,680" at bounding box center [550, 499] width 28 height 7
type input "$ 67,911"
click at [535, 491] on div "$ 44,395" at bounding box center [518, 483] width 96 height 16
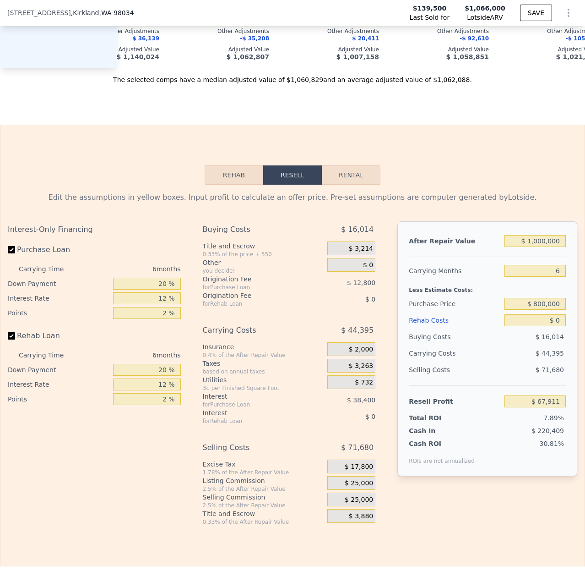
scroll to position [1233, 0]
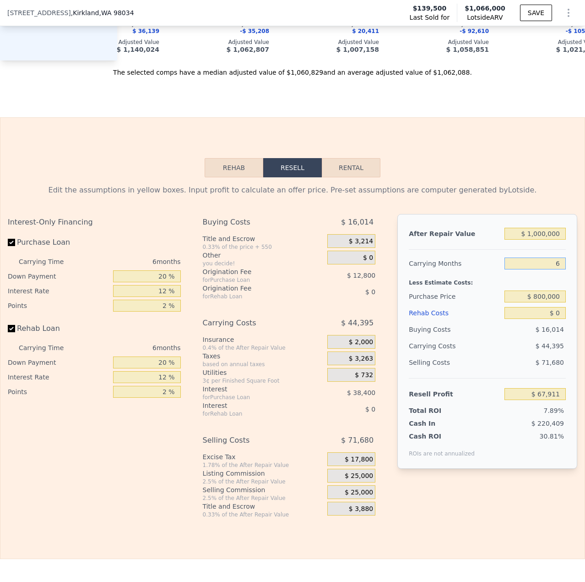
click at [554, 269] on input "6" at bounding box center [535, 263] width 61 height 12
drag, startPoint x: 558, startPoint y: 278, endPoint x: 551, endPoint y: 279, distance: 7.0
click at [551, 269] on input "6" at bounding box center [535, 263] width 61 height 12
type input "$ 1,066,000"
type input "6"
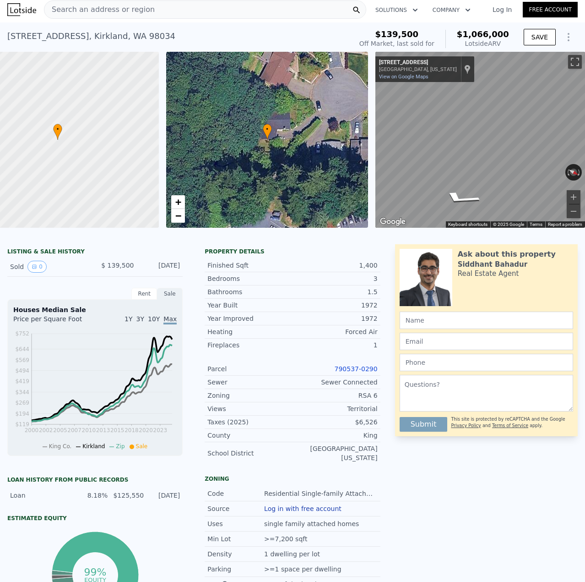
scroll to position [0, 0]
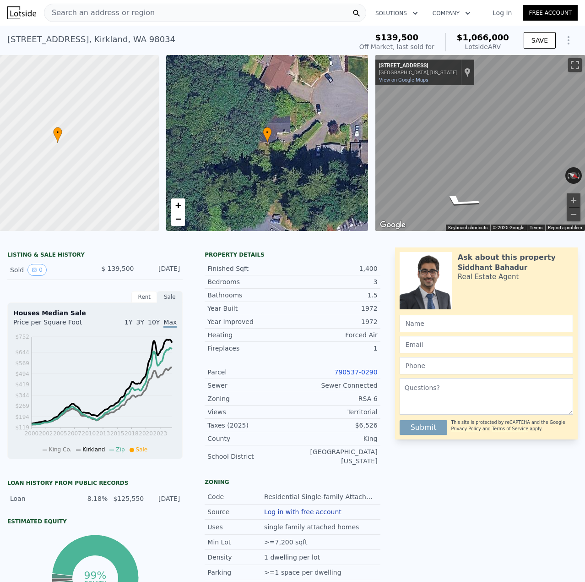
click at [137, 15] on span "Search an address or region" at bounding box center [99, 12] width 110 height 11
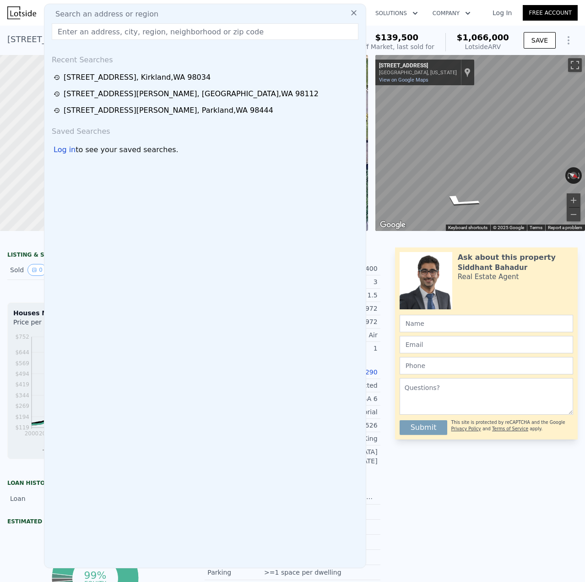
click at [138, 35] on input "text" at bounding box center [205, 31] width 307 height 16
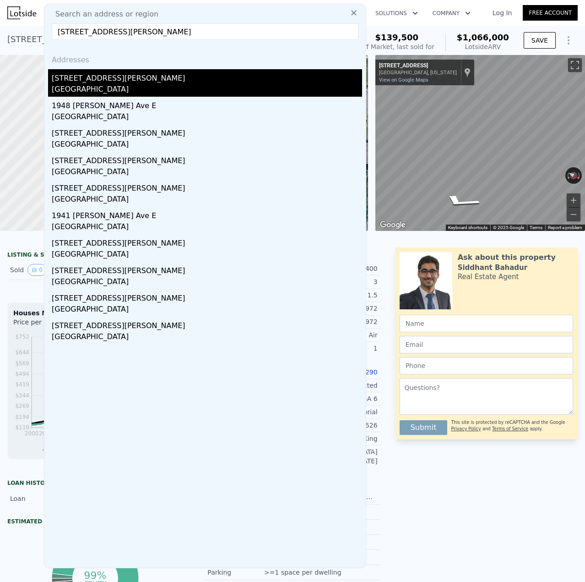
click at [129, 84] on div "[GEOGRAPHIC_DATA]" at bounding box center [207, 90] width 311 height 13
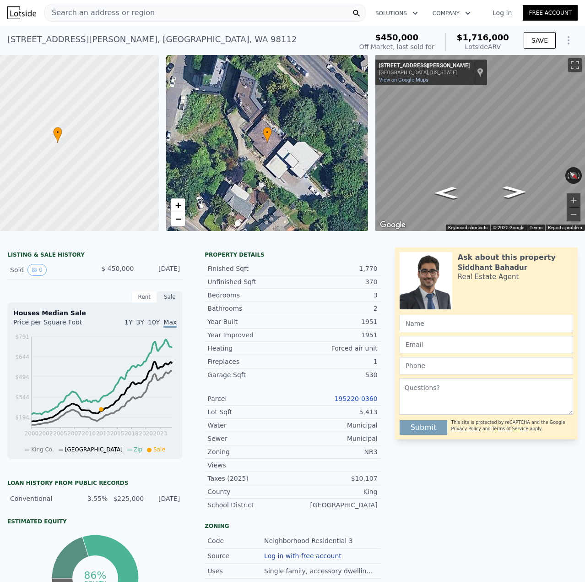
click at [359, 402] on link "195220-0360" at bounding box center [356, 398] width 43 height 7
